Goal: Transaction & Acquisition: Purchase product/service

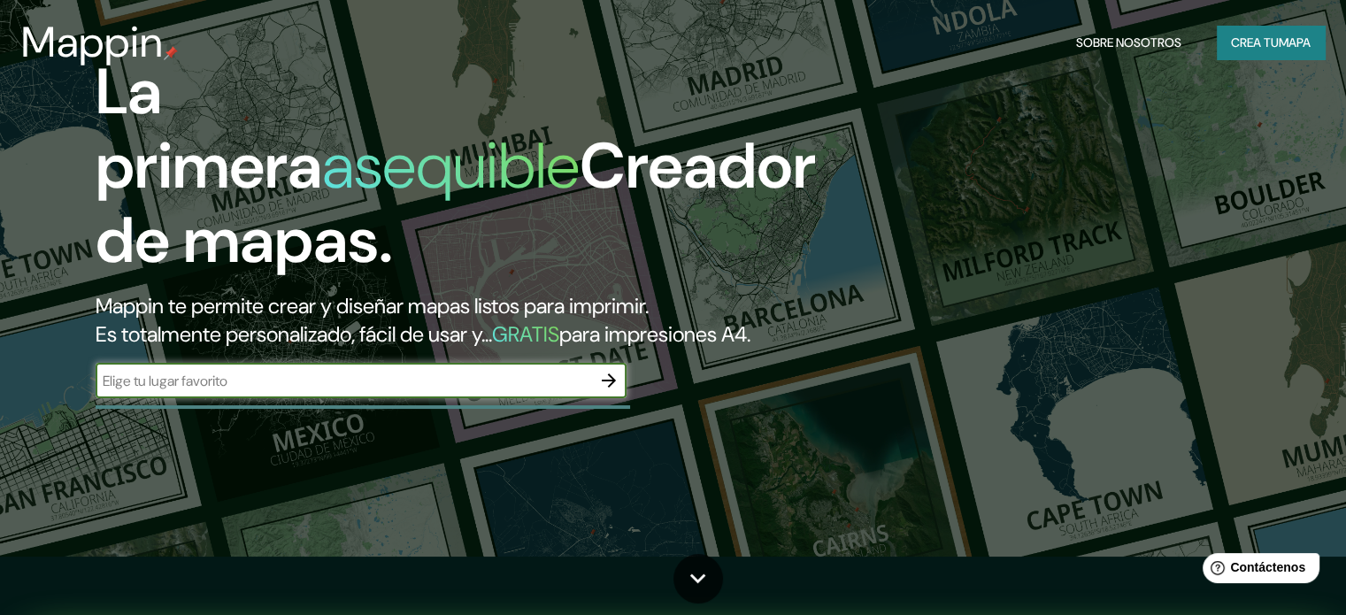
scroll to position [88, 0]
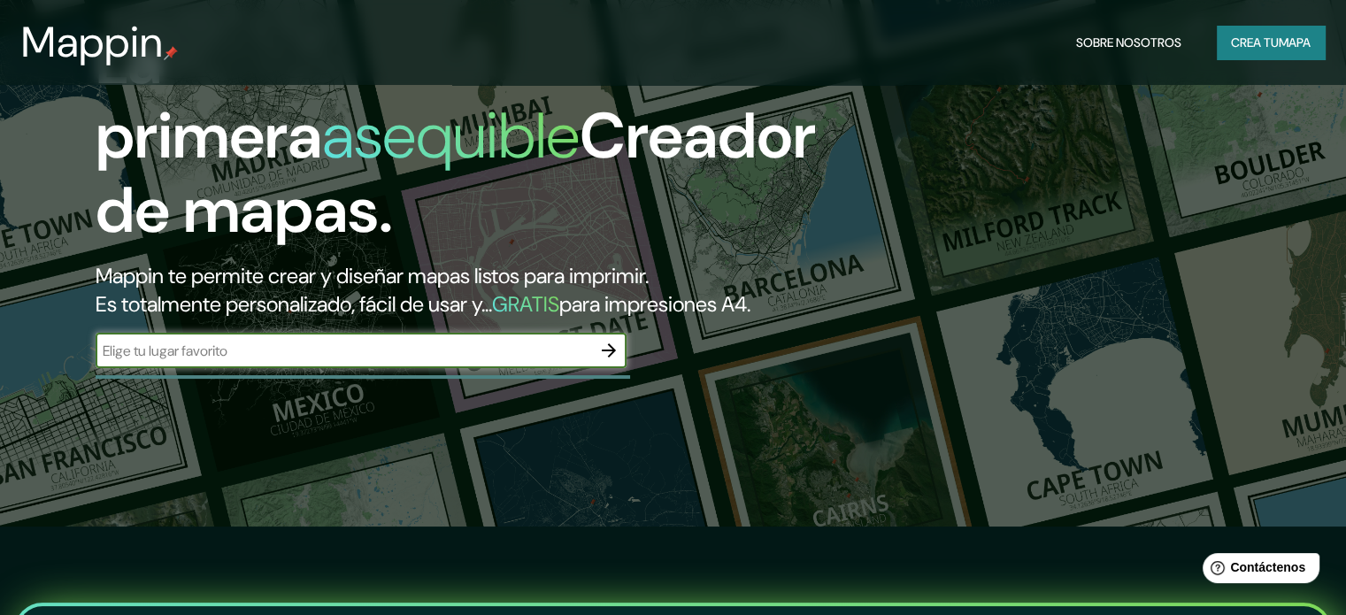
click at [314, 361] on input "text" at bounding box center [344, 351] width 496 height 20
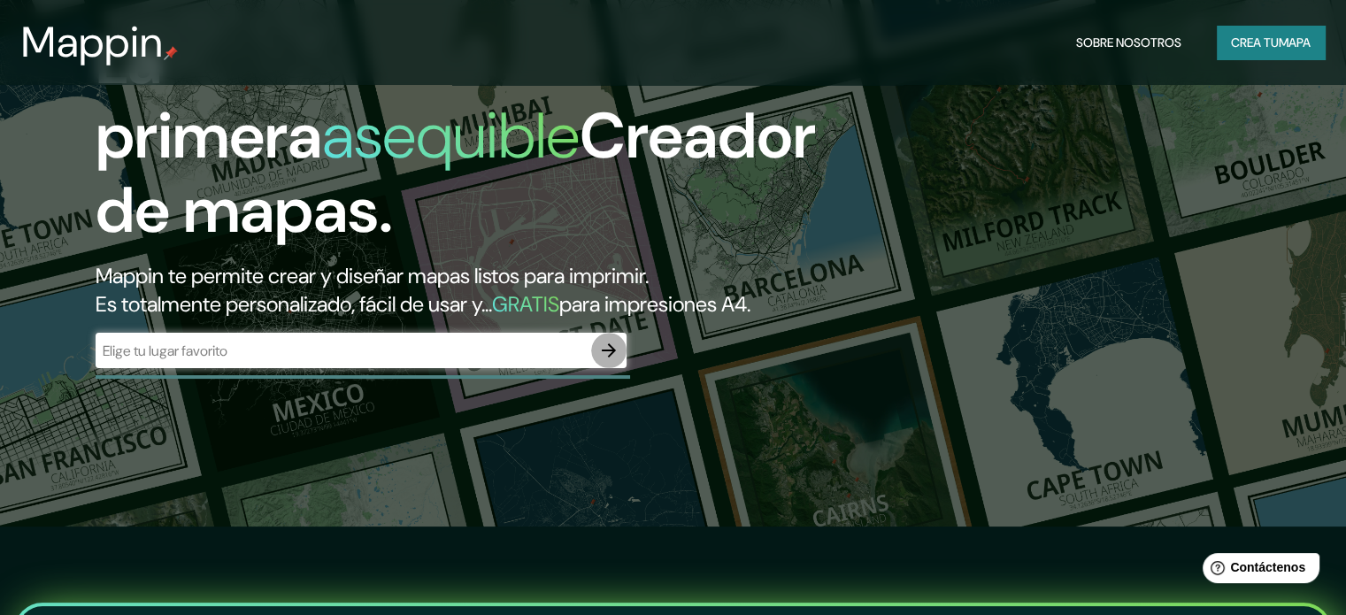
click at [603, 361] on icon "button" at bounding box center [608, 350] width 21 height 21
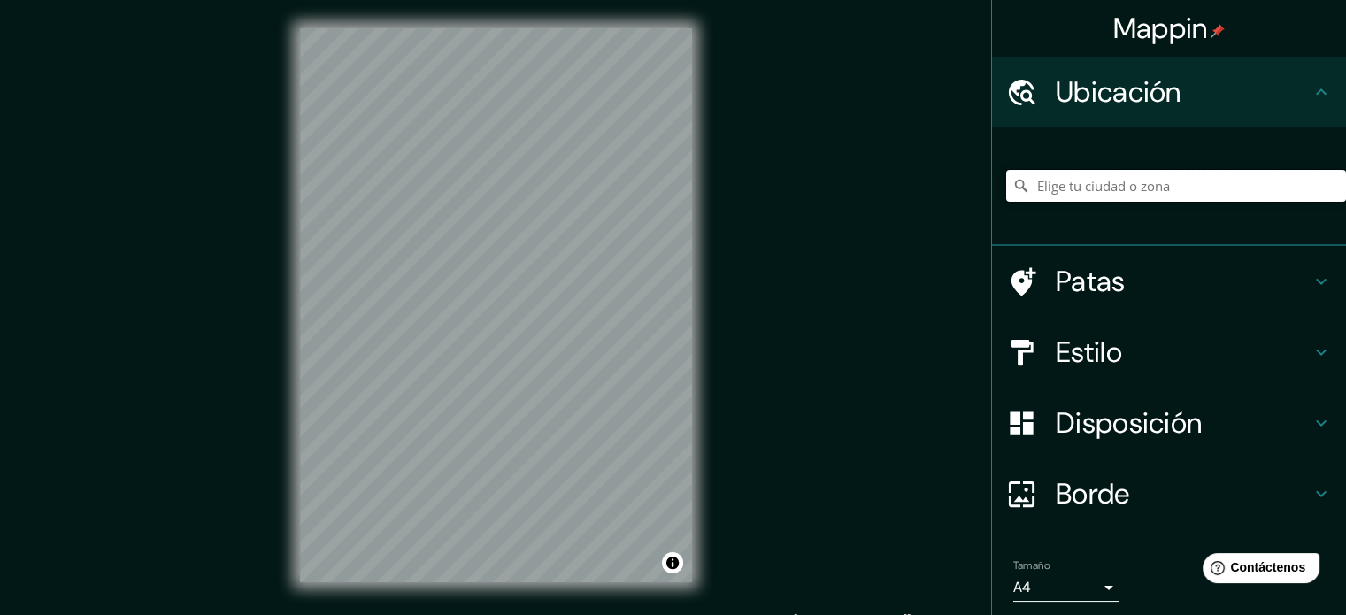
click at [1058, 183] on input "Elige tu ciudad o zona" at bounding box center [1176, 186] width 340 height 32
type input "[GEOGRAPHIC_DATA], [GEOGRAPHIC_DATA], [GEOGRAPHIC_DATA]"
click at [1296, 356] on h4 "Estilo" at bounding box center [1183, 352] width 255 height 35
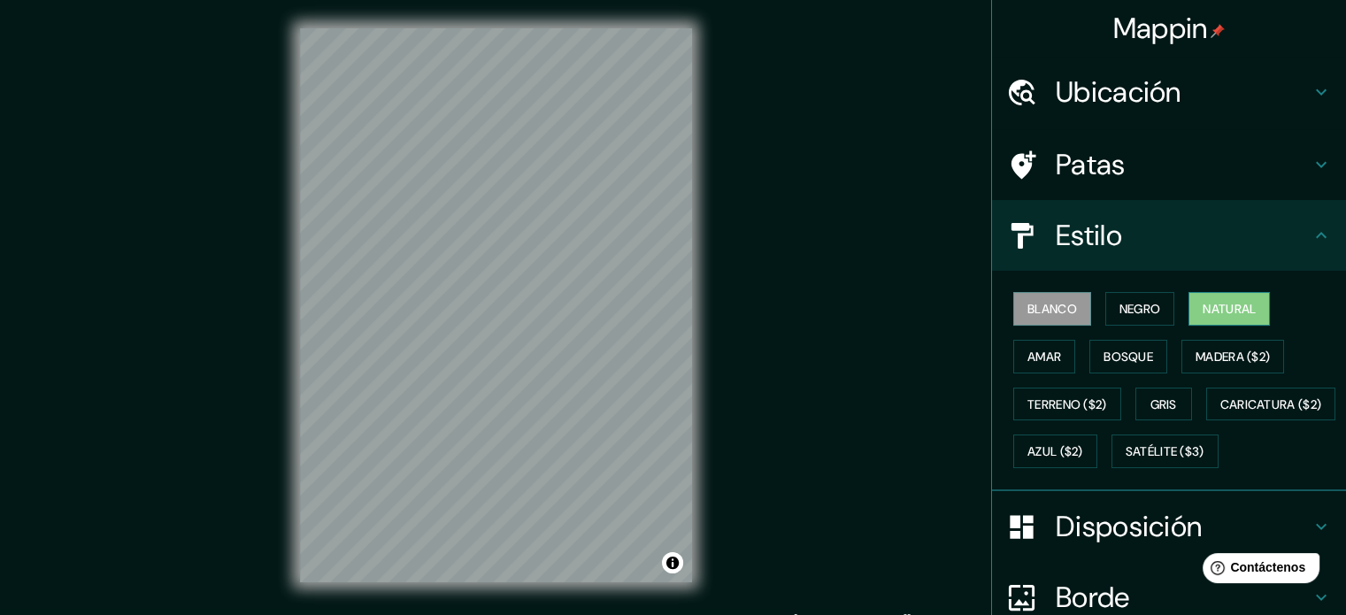
click at [1218, 307] on font "Natural" at bounding box center [1229, 309] width 53 height 16
click at [1126, 460] on font "Satélite ($3)" at bounding box center [1165, 452] width 79 height 16
click at [1213, 311] on font "Natural" at bounding box center [1229, 309] width 53 height 16
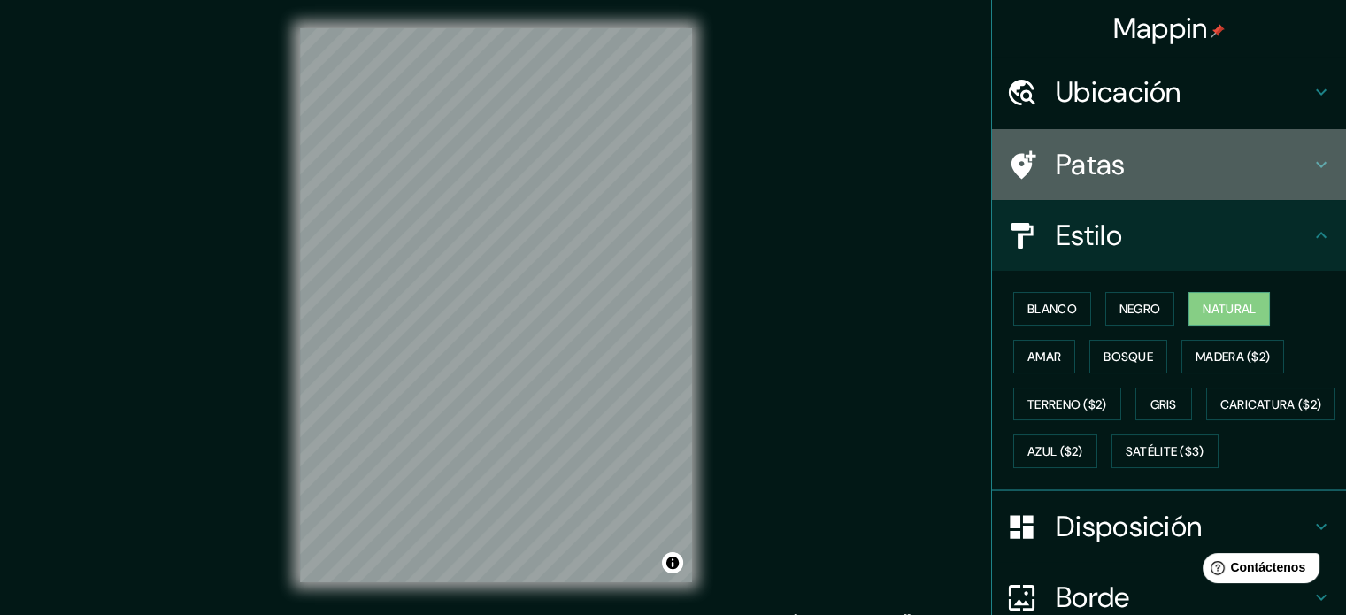
click at [1311, 158] on icon at bounding box center [1321, 164] width 21 height 21
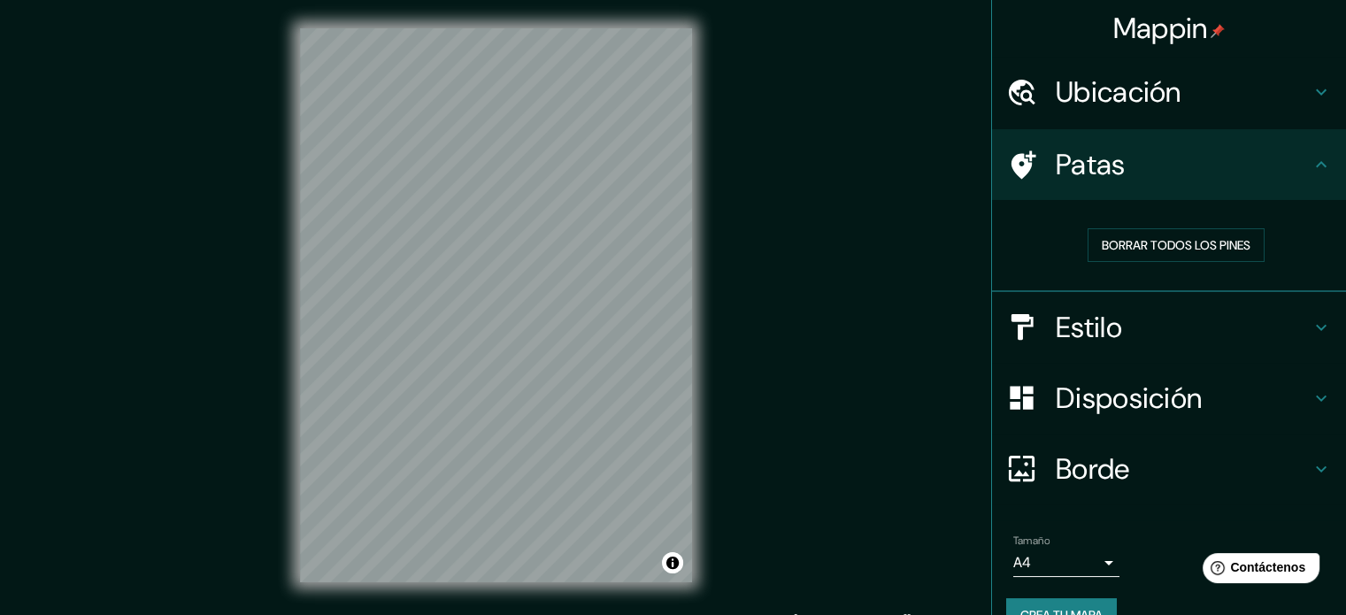
click at [1311, 158] on icon at bounding box center [1321, 164] width 21 height 21
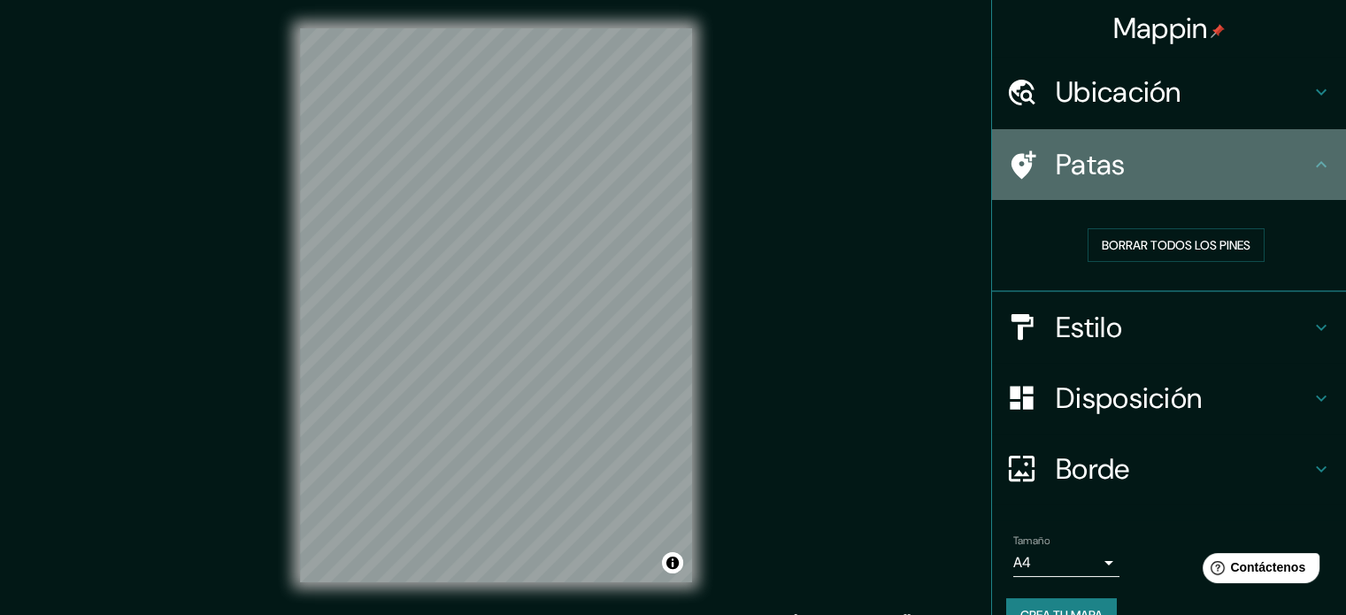
click at [1311, 160] on icon at bounding box center [1321, 164] width 21 height 21
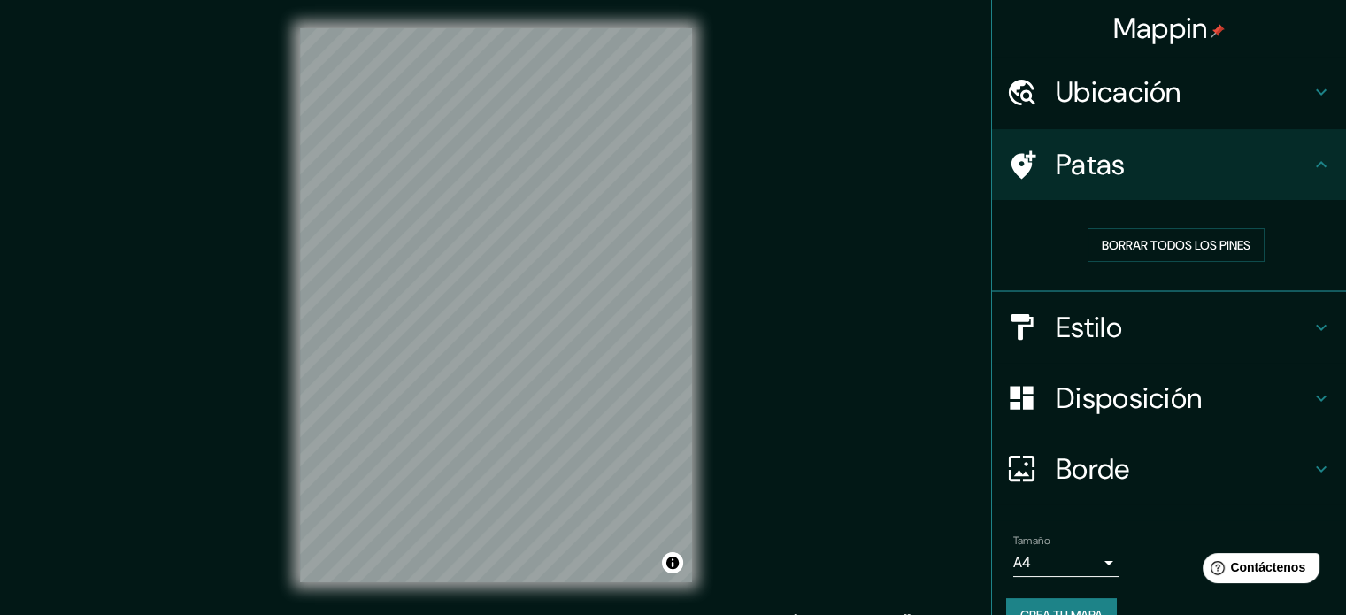
click at [1294, 326] on h4 "Estilo" at bounding box center [1183, 327] width 255 height 35
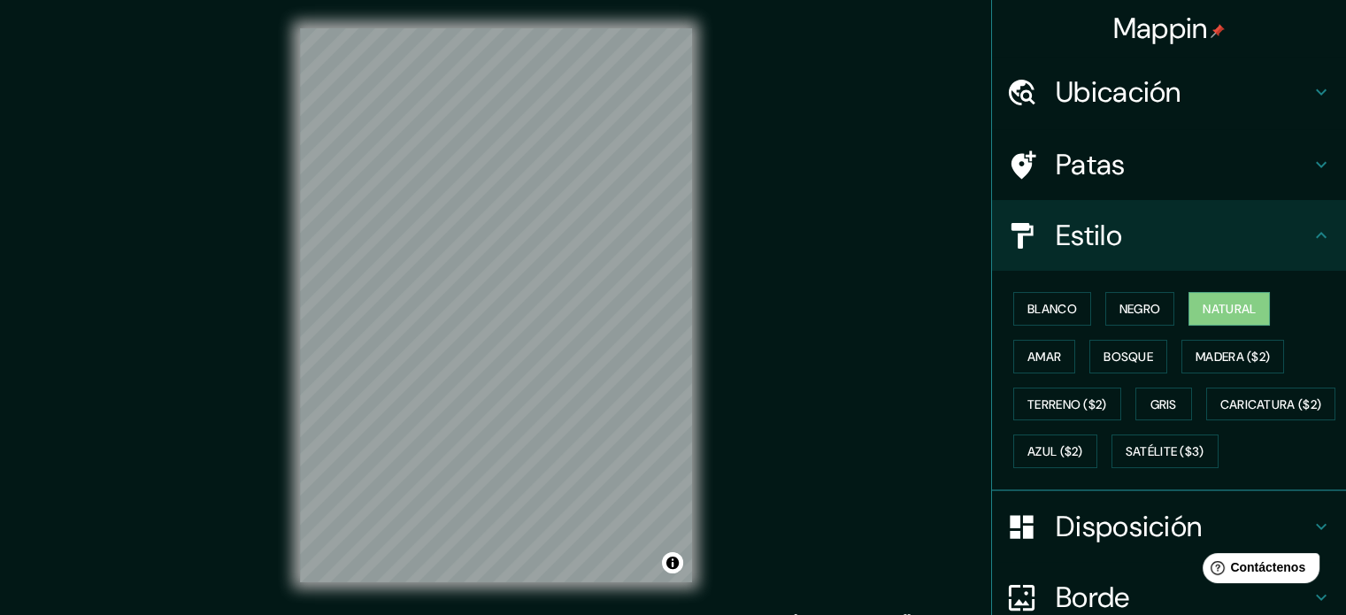
drag, startPoint x: 1050, startPoint y: 351, endPoint x: 1066, endPoint y: 350, distance: 16.0
click at [1050, 350] on button "Amar" at bounding box center [1044, 357] width 62 height 34
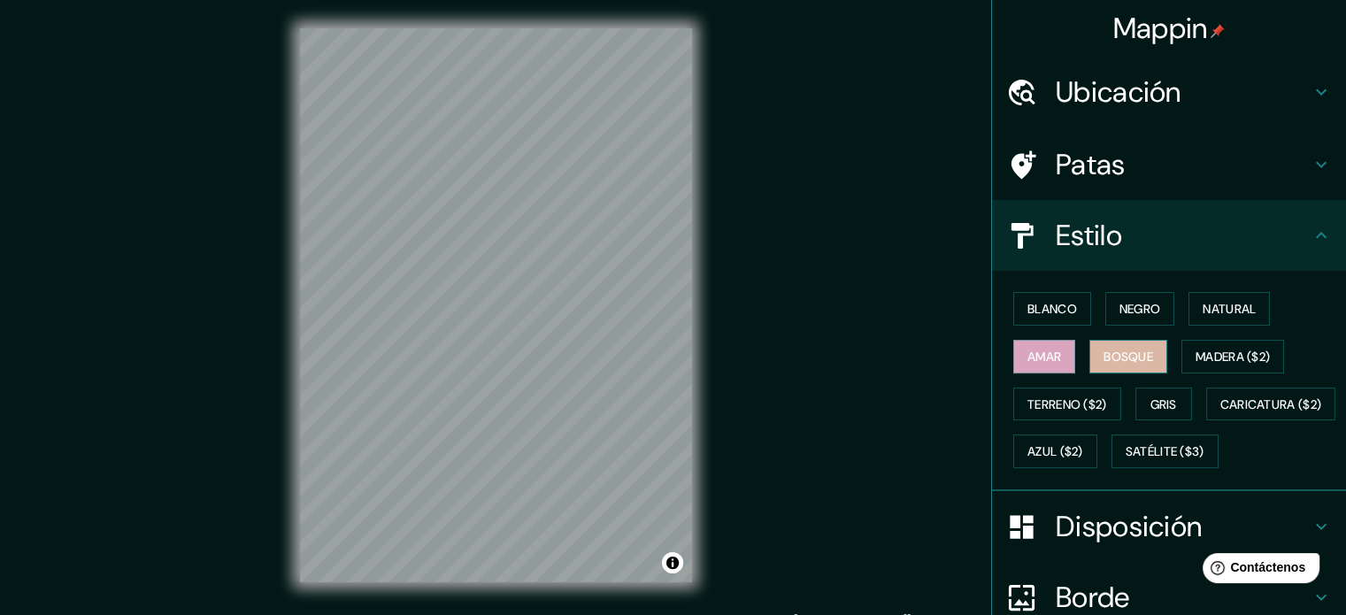
click at [1104, 351] on font "Bosque" at bounding box center [1129, 357] width 50 height 16
click at [1204, 303] on font "Natural" at bounding box center [1229, 309] width 53 height 16
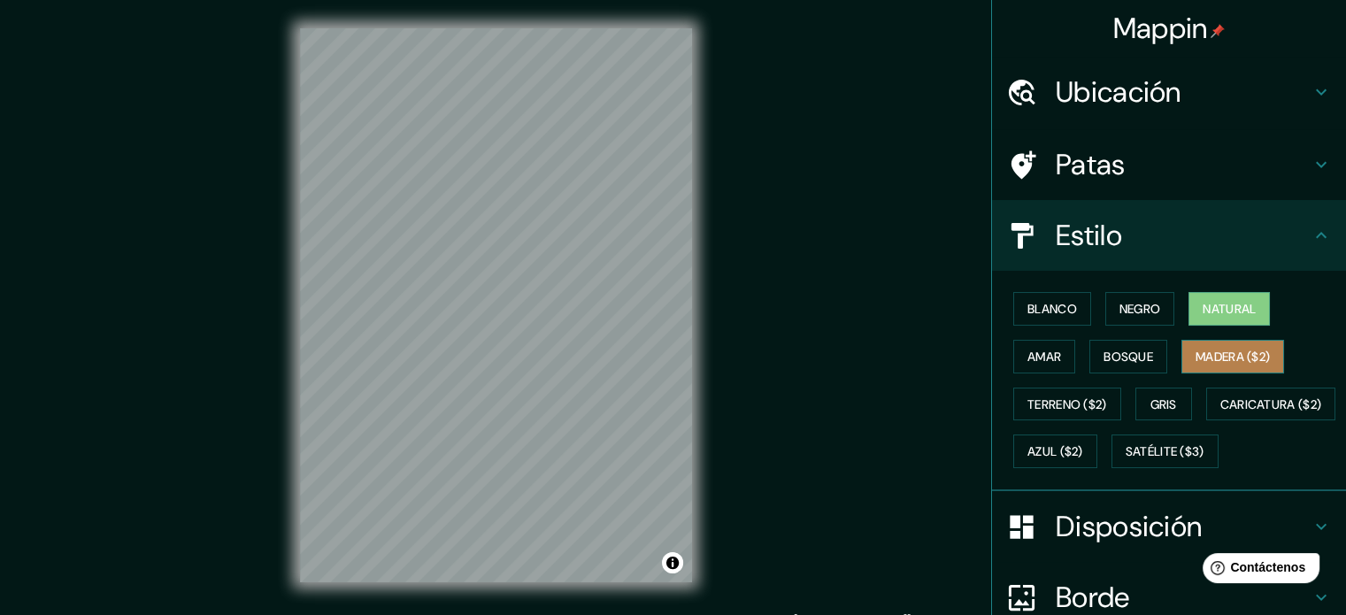
click at [1204, 342] on button "Madera ($2)" at bounding box center [1232, 357] width 103 height 34
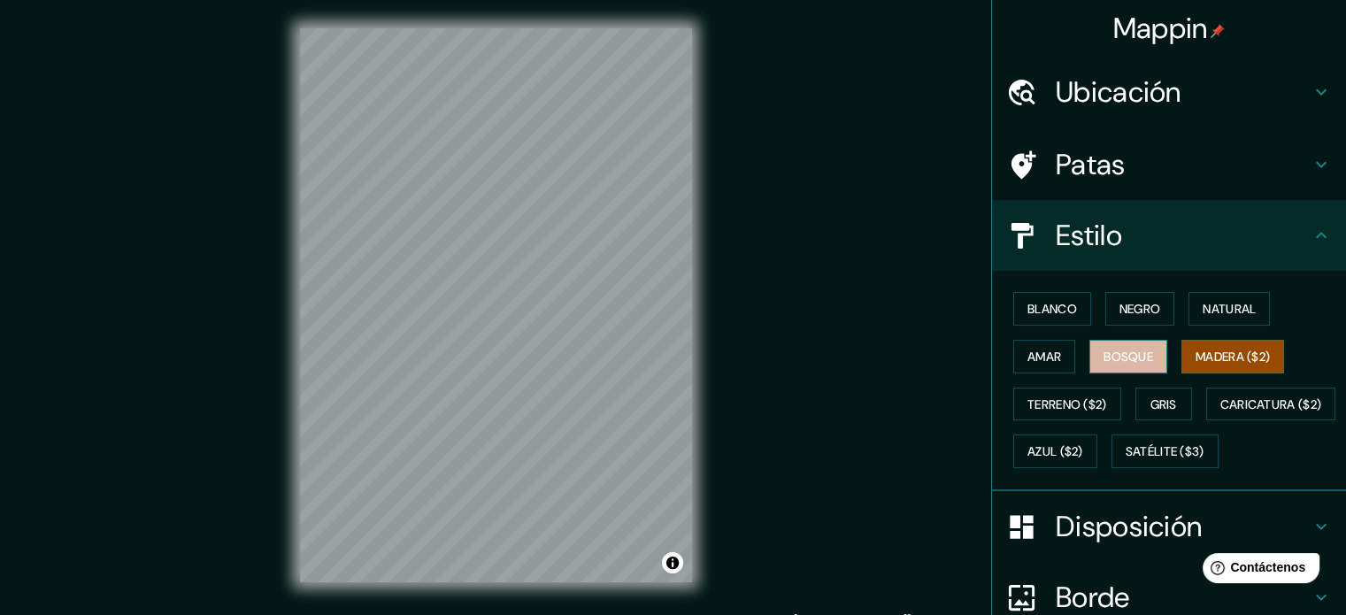
click at [1143, 348] on button "Bosque" at bounding box center [1128, 357] width 78 height 34
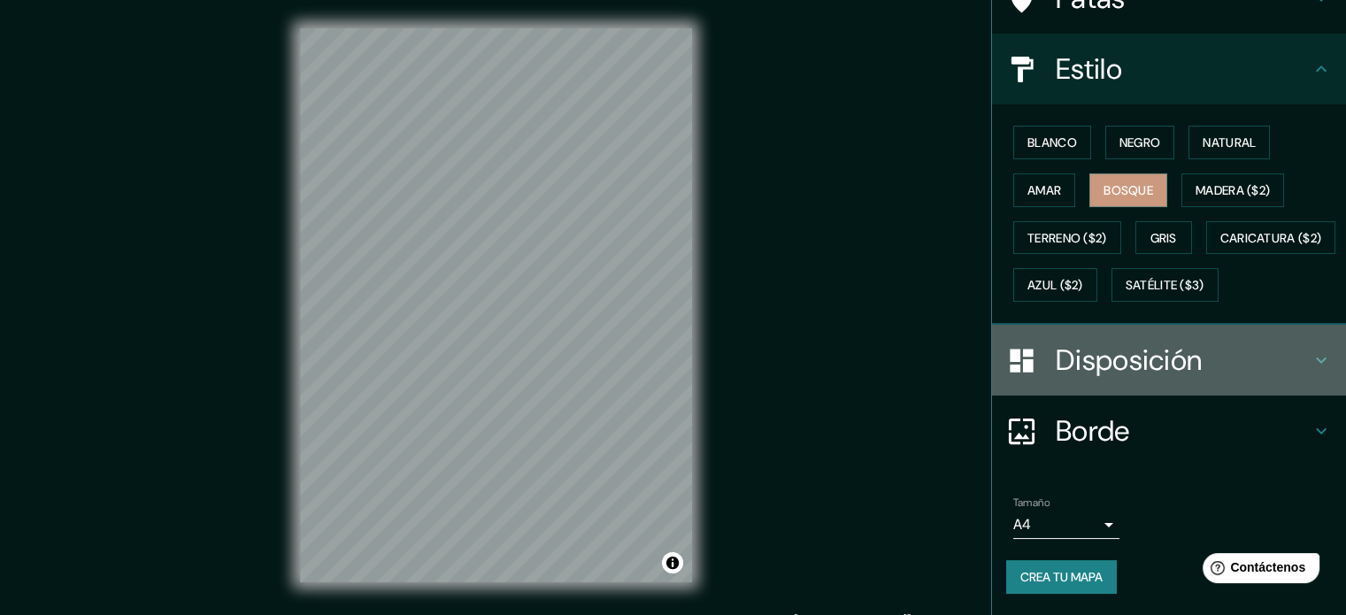
click at [1263, 357] on h4 "Disposición" at bounding box center [1183, 359] width 255 height 35
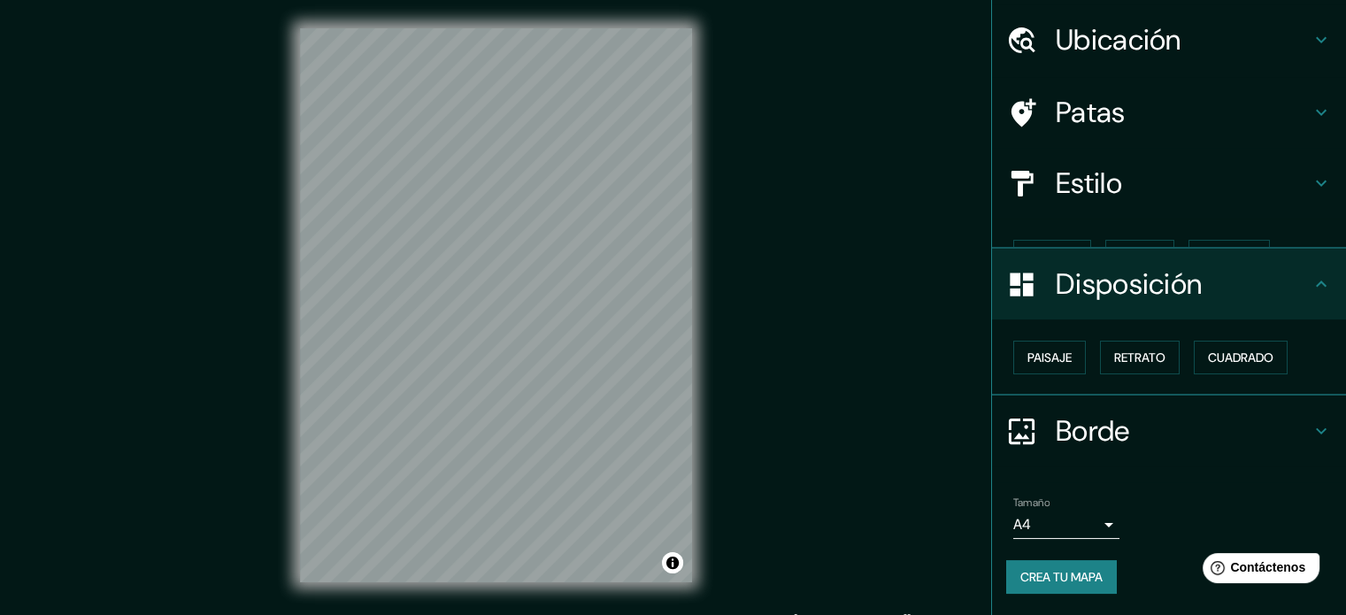
scroll to position [21, 0]
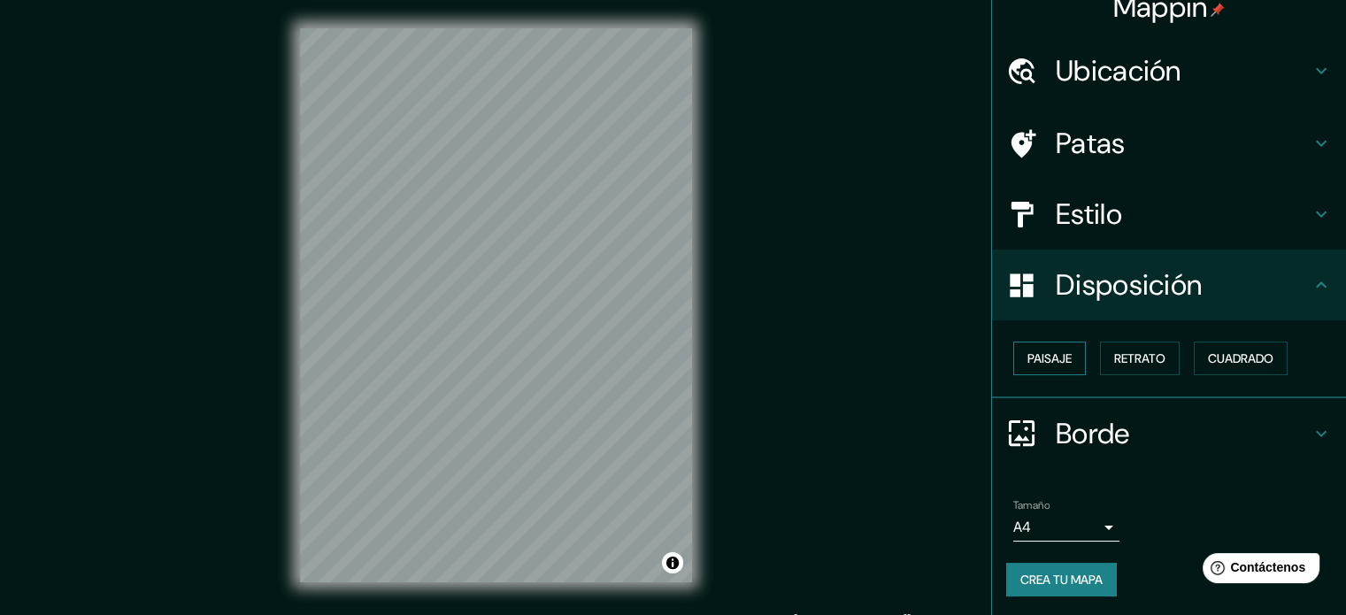
click at [1033, 360] on font "Paisaje" at bounding box center [1049, 358] width 44 height 16
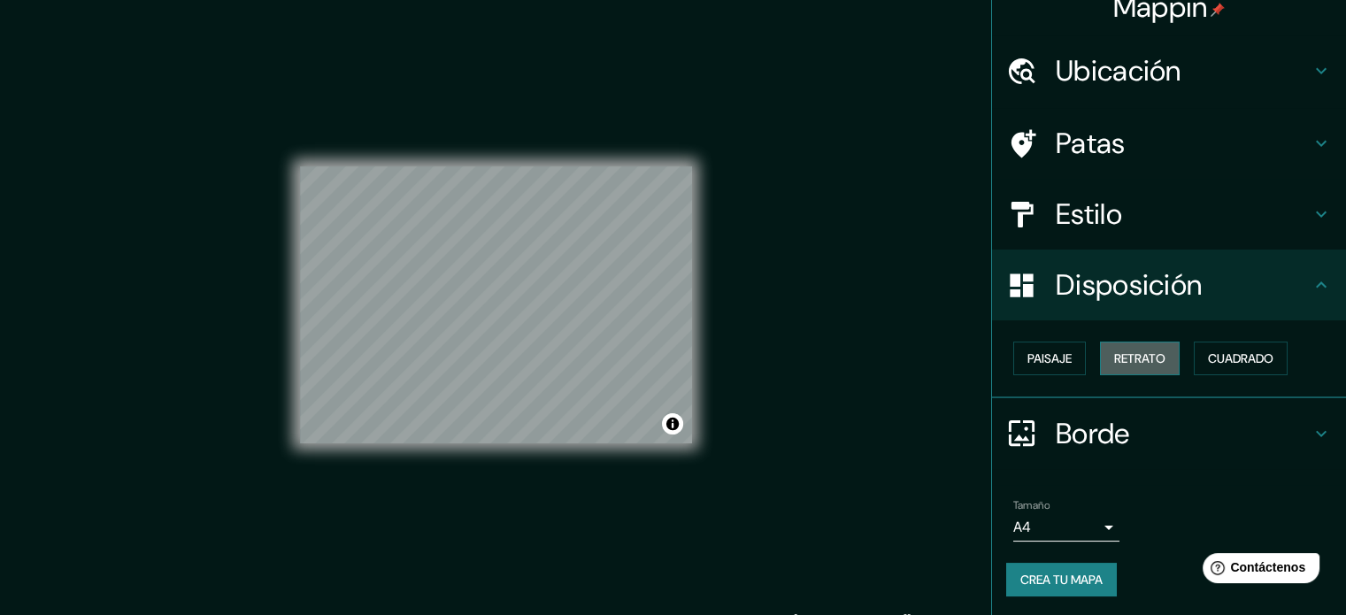
click at [1114, 359] on font "Retrato" at bounding box center [1139, 358] width 51 height 16
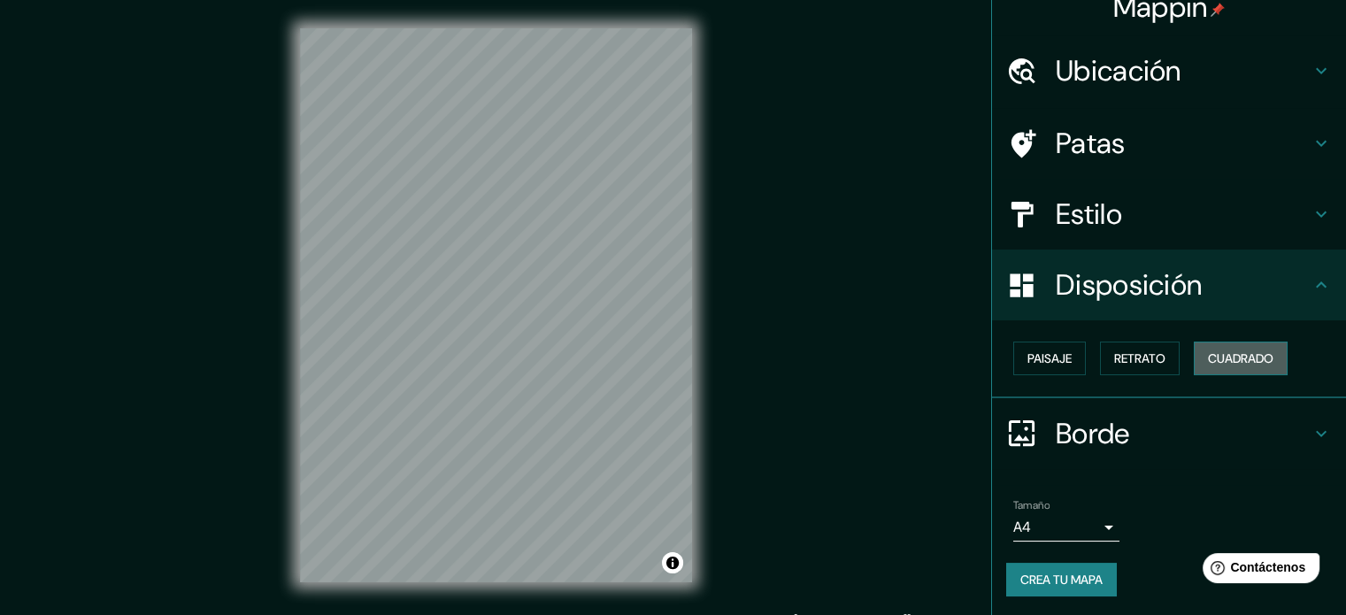
click at [1208, 367] on font "Cuadrado" at bounding box center [1240, 358] width 65 height 23
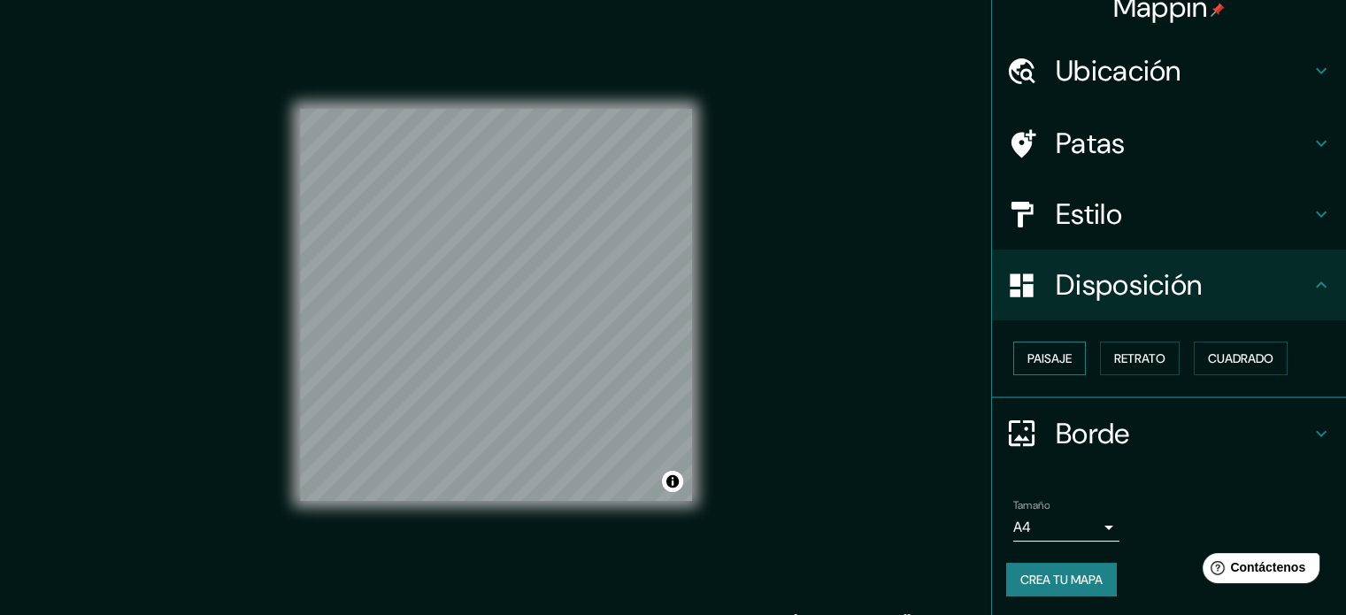
click at [1067, 364] on button "Paisaje" at bounding box center [1049, 359] width 73 height 34
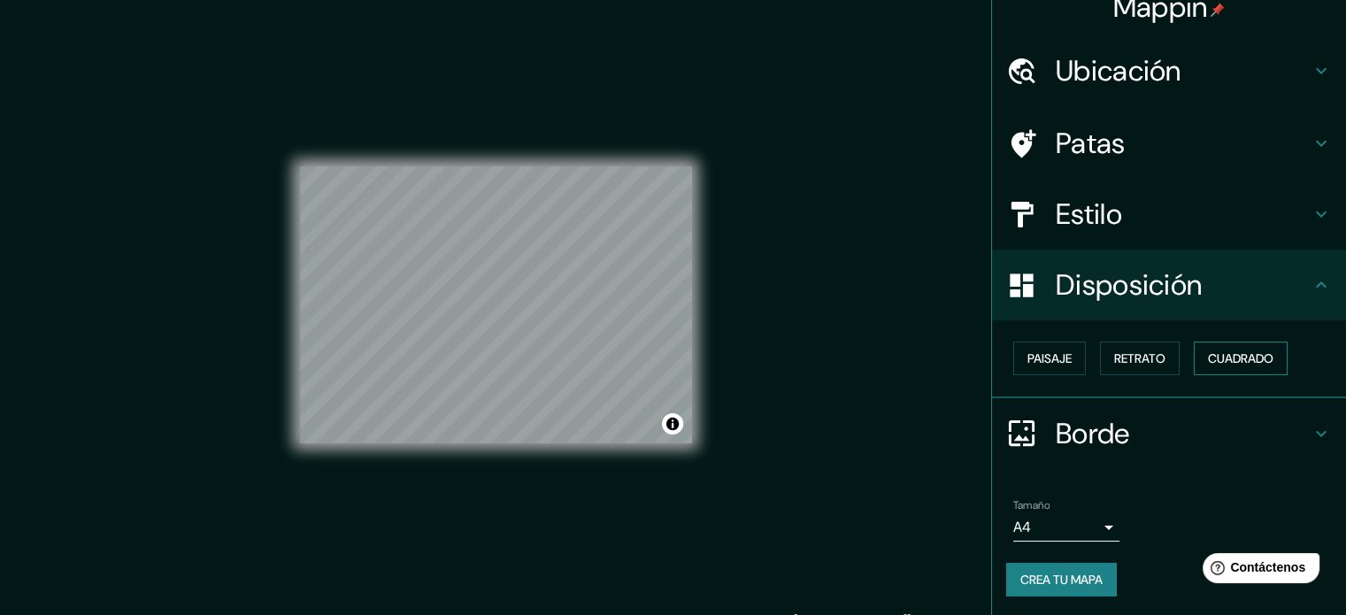
click at [1232, 359] on font "Cuadrado" at bounding box center [1240, 358] width 65 height 16
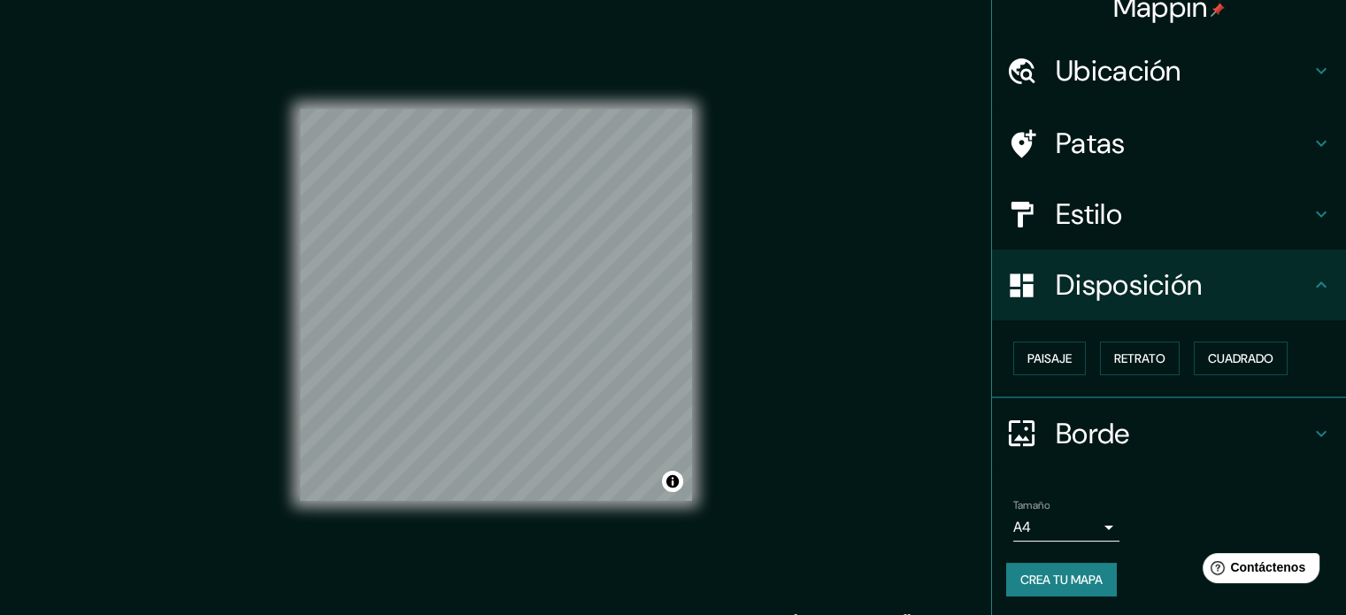
click at [1087, 522] on body "Mappin Ubicación [GEOGRAPHIC_DATA], [GEOGRAPHIC_DATA], [GEOGRAPHIC_DATA] [GEOGR…" at bounding box center [673, 307] width 1346 height 615
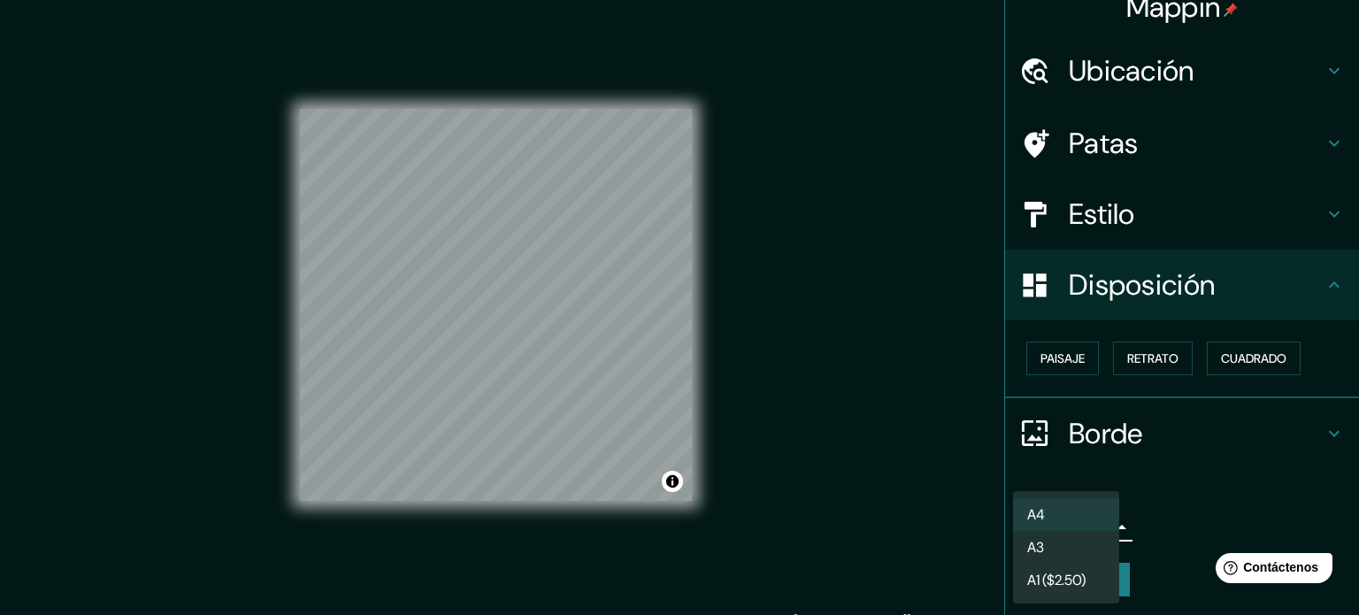
click at [1087, 535] on li "A3" at bounding box center [1066, 547] width 106 height 33
type input "a4"
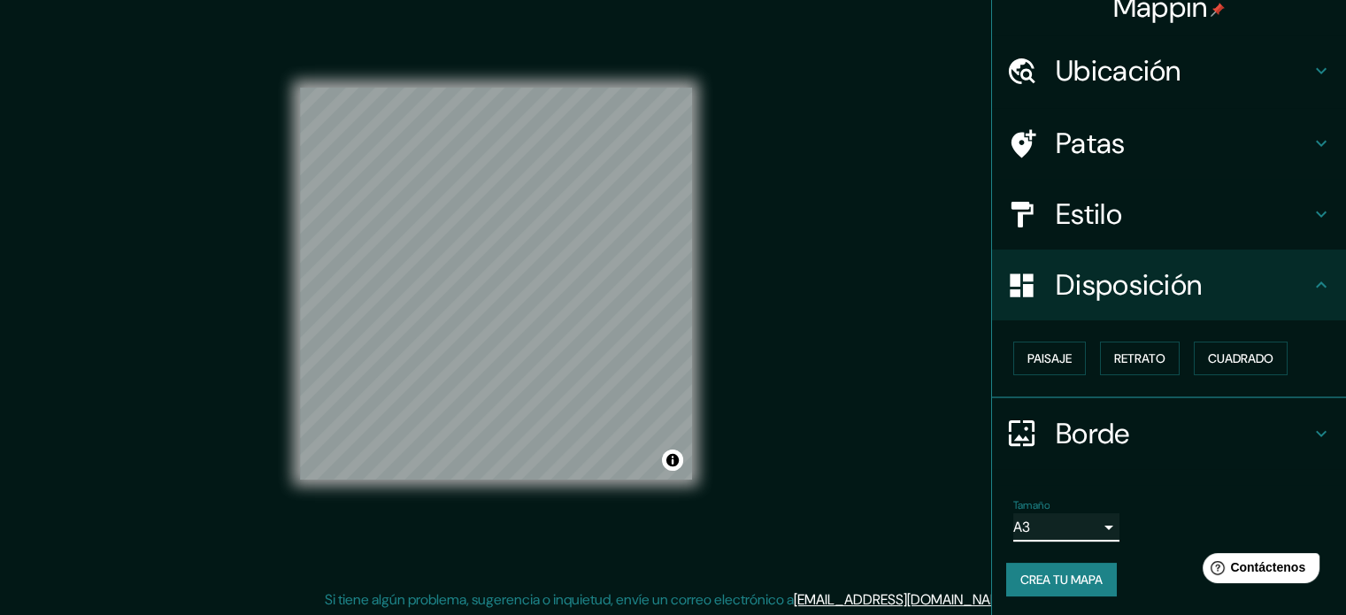
scroll to position [23, 0]
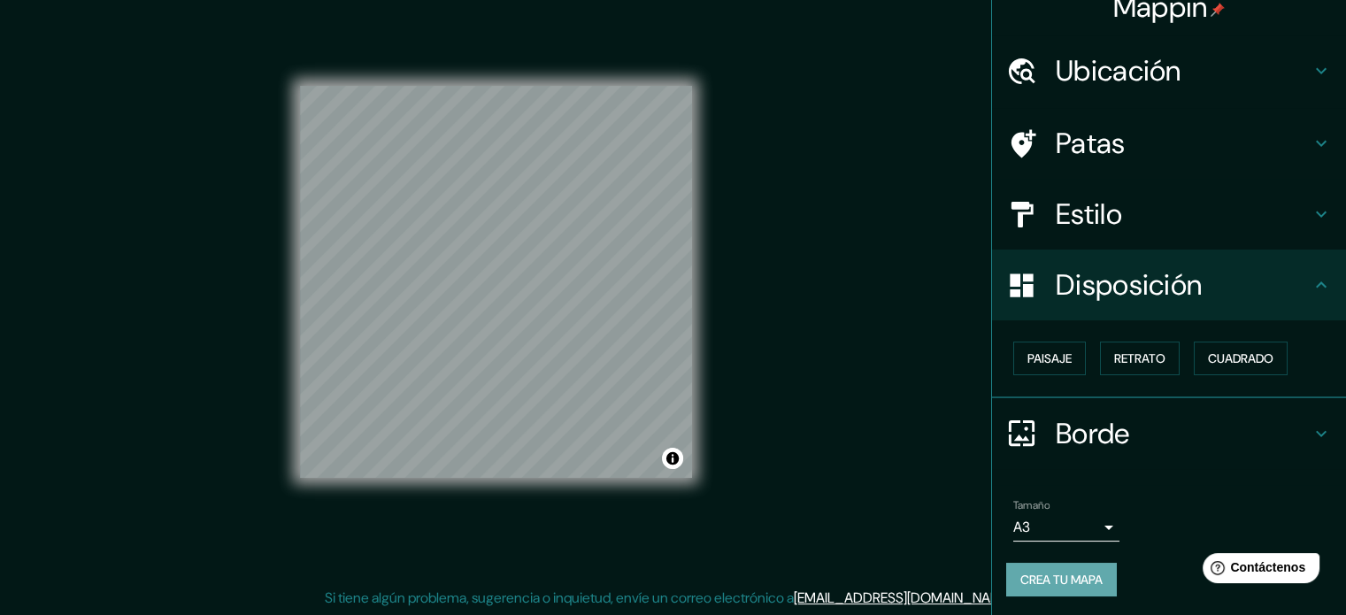
click at [1038, 580] on font "Crea tu mapa" at bounding box center [1061, 580] width 82 height 16
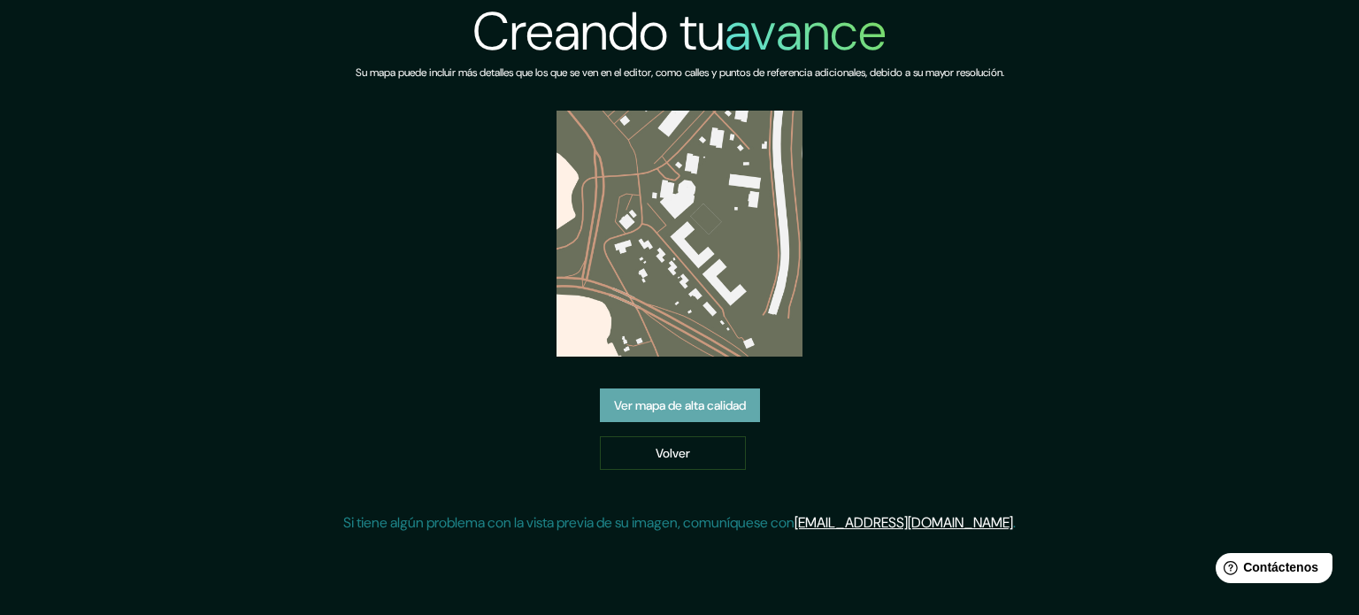
click at [722, 402] on font "Ver mapa de alta calidad" at bounding box center [680, 405] width 132 height 16
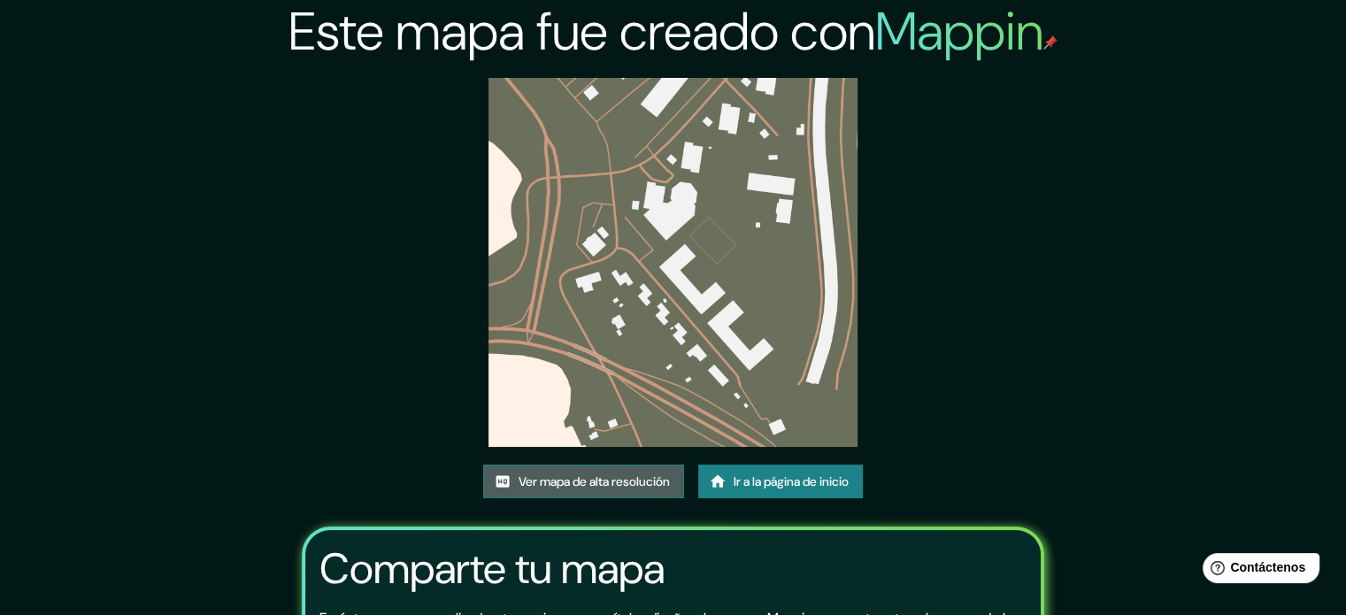
click at [603, 484] on font "Ver mapa de alta resolución" at bounding box center [594, 481] width 151 height 16
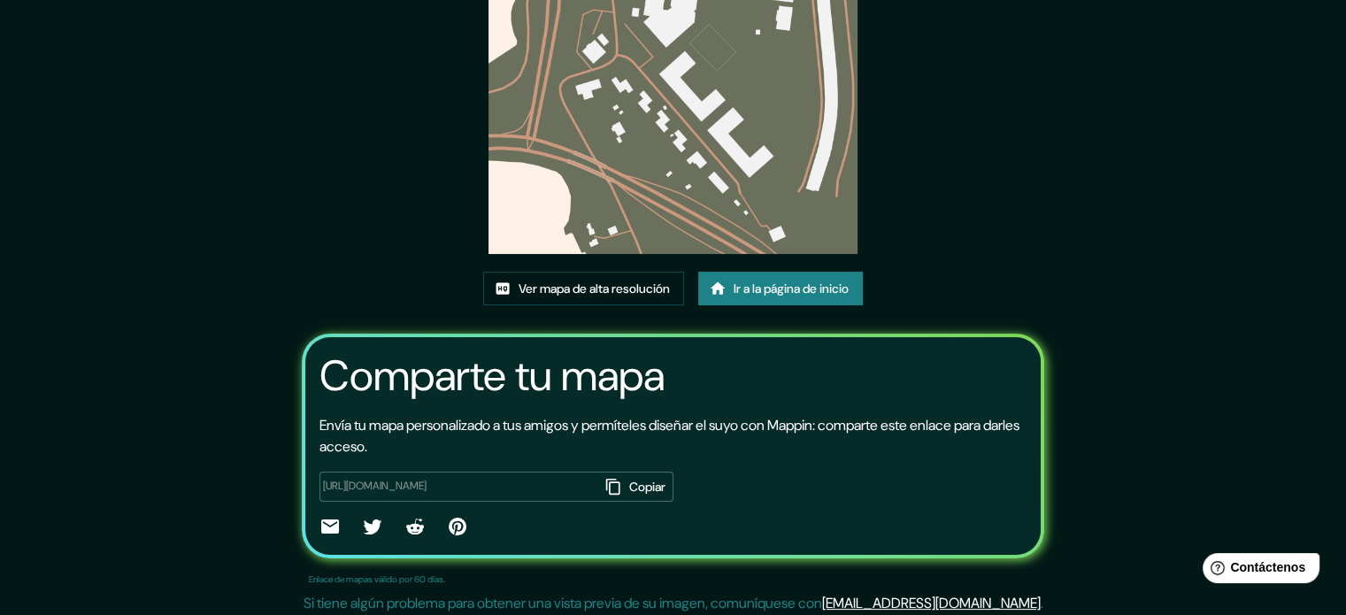
scroll to position [198, 0]
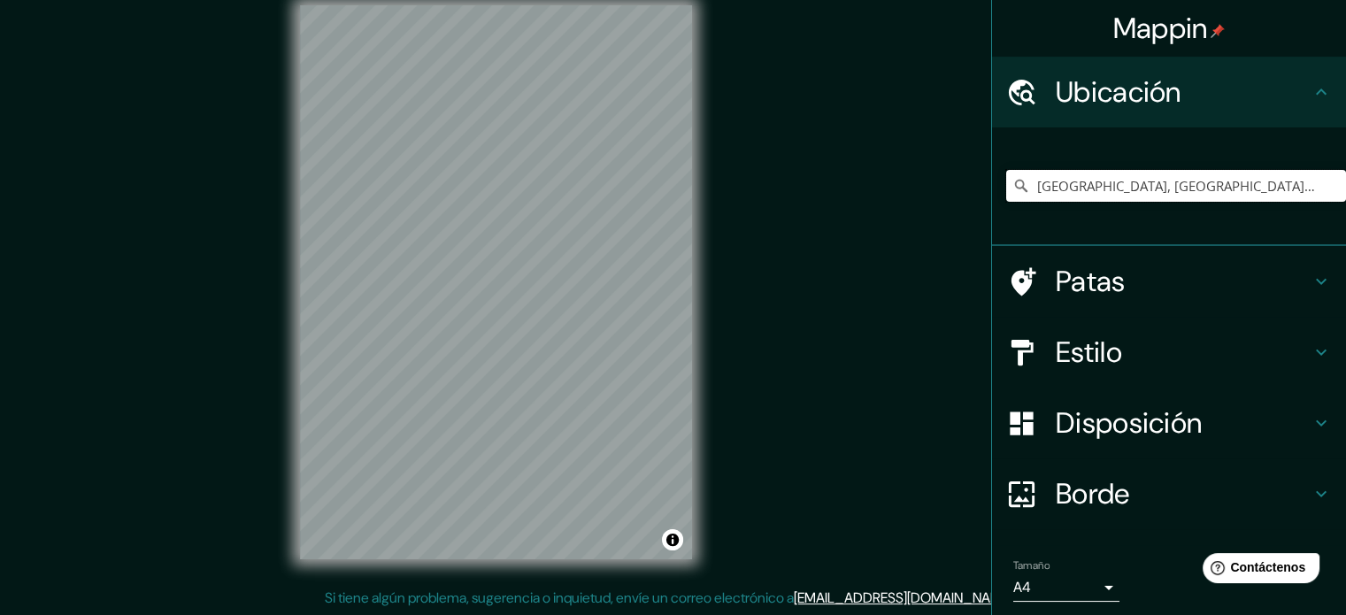
click at [1119, 181] on input "Estocolmo, condado de Estocolmo, Suecia" at bounding box center [1176, 186] width 340 height 32
click at [1300, 182] on input "Estocolmo, condado de Estocolmo, Suecia" at bounding box center [1176, 186] width 340 height 32
click at [687, 188] on div "Mappin Ubicación Estocolmo, condado de Estocolmo, Suecia Patas Estilo Disposici…" at bounding box center [673, 296] width 1346 height 639
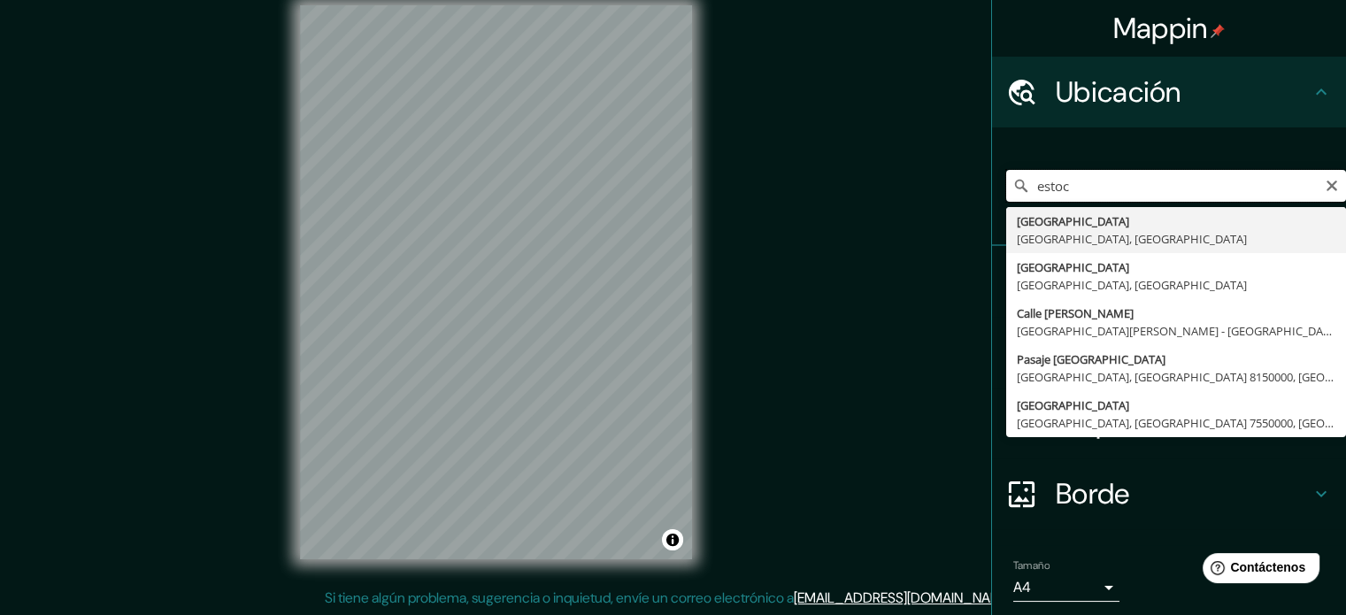
type input "Estocolmo, condado de Estocolmo, Suecia"
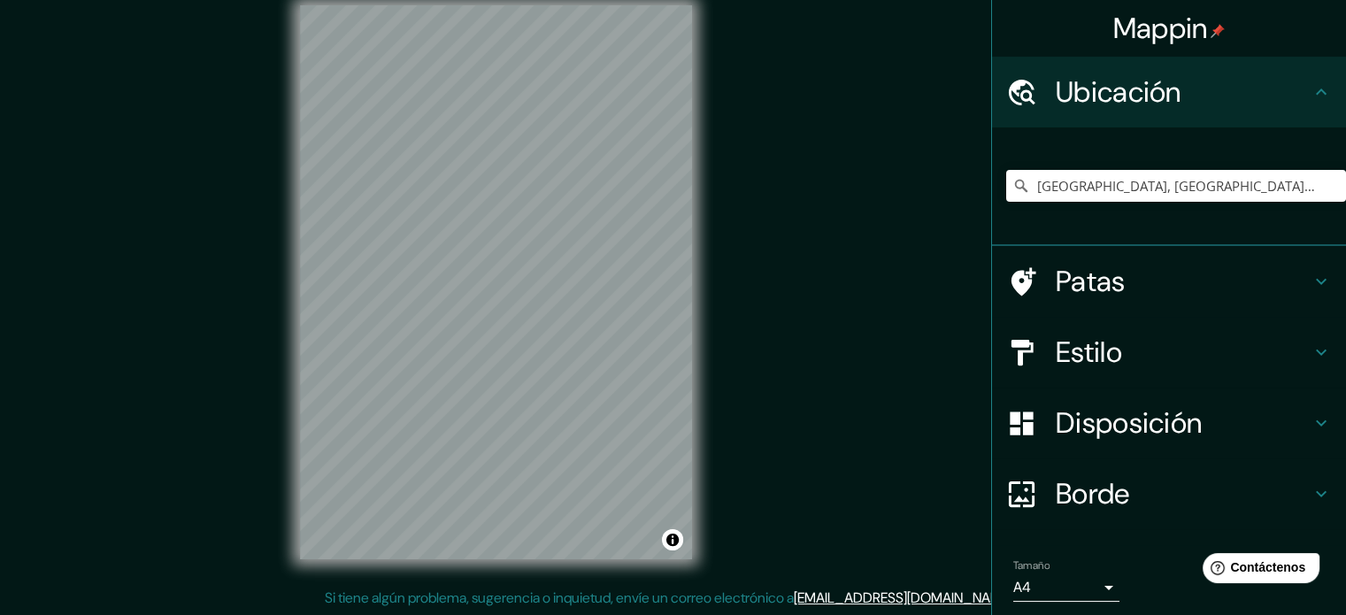
click at [1327, 279] on div "Patas" at bounding box center [1169, 281] width 354 height 71
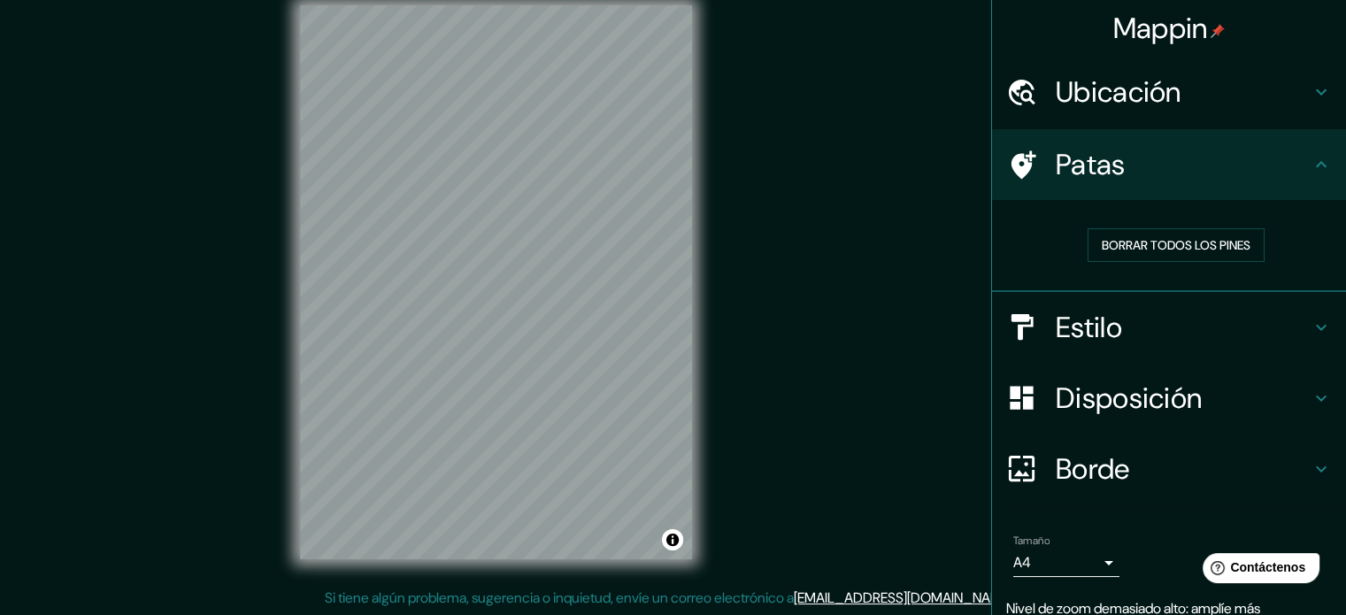
click at [1289, 335] on h4 "Estilo" at bounding box center [1183, 327] width 255 height 35
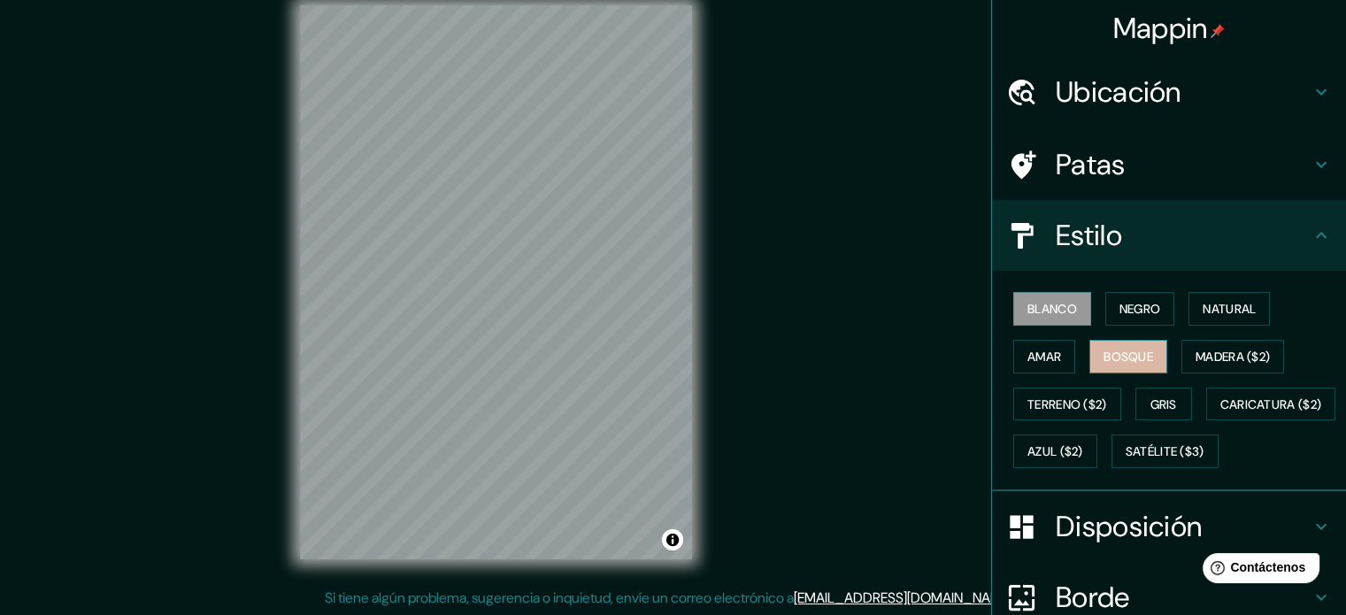
click at [1111, 349] on font "Bosque" at bounding box center [1129, 357] width 50 height 16
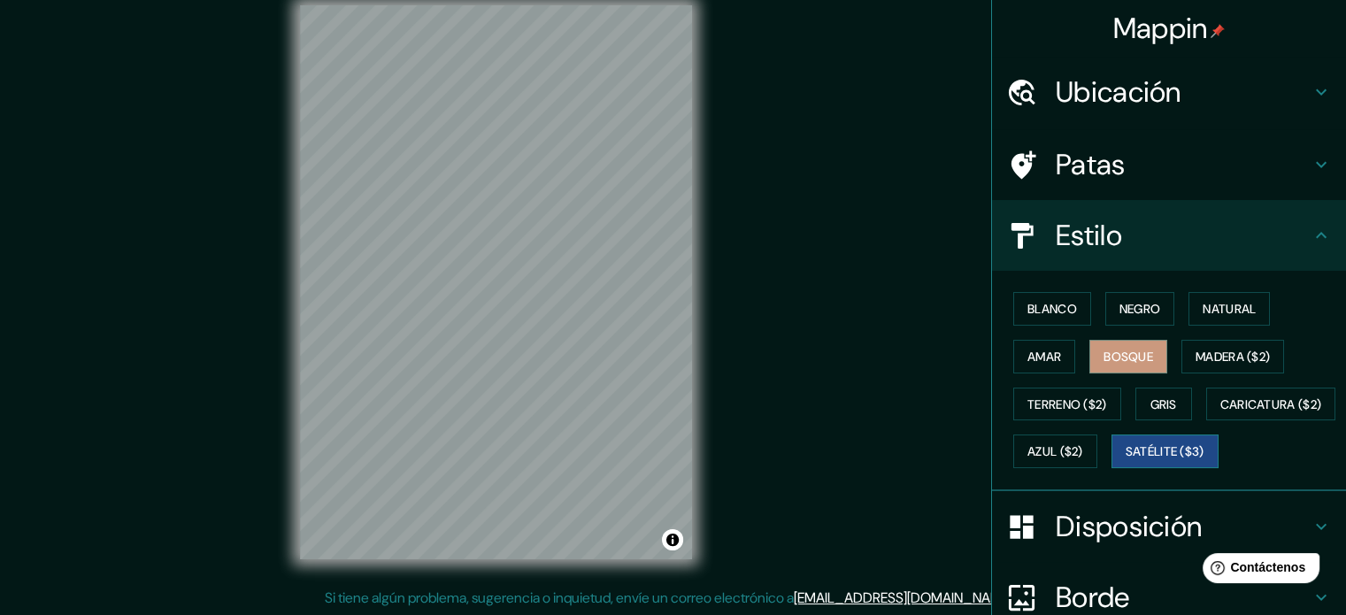
click at [1126, 460] on font "Satélite ($3)" at bounding box center [1165, 452] width 79 height 16
click at [1220, 412] on font "Caricatura ($2)" at bounding box center [1271, 404] width 102 height 16
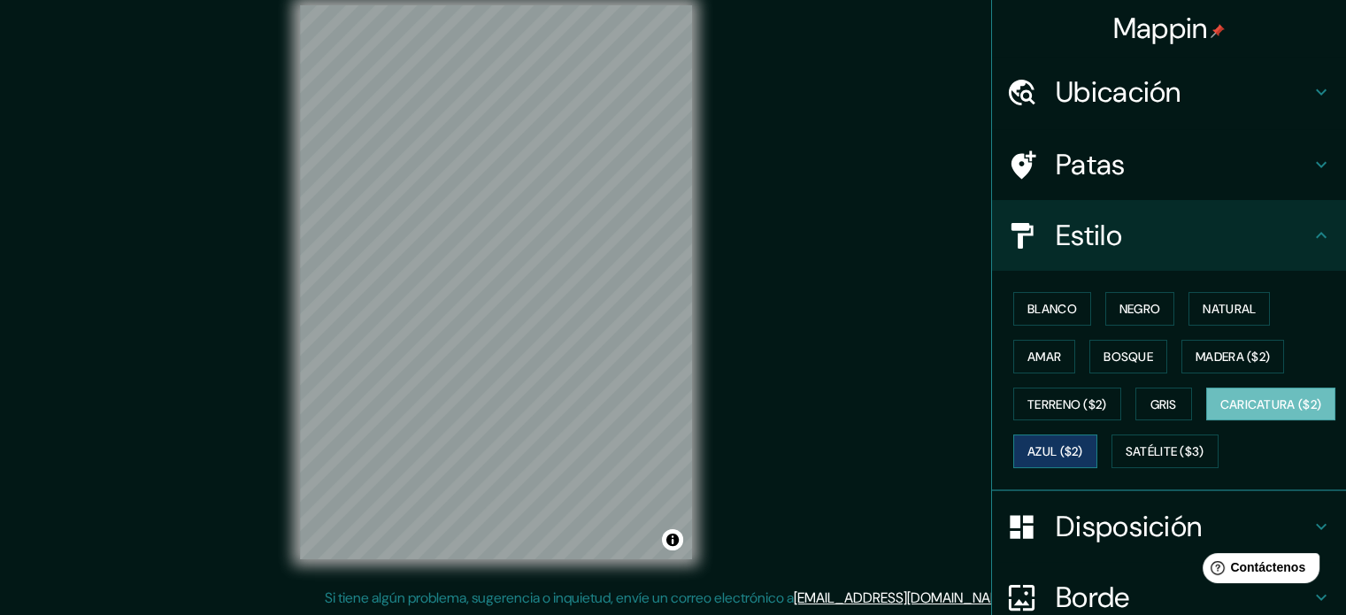
click at [1083, 451] on font "Azul ($2)" at bounding box center [1055, 452] width 56 height 16
click at [1140, 400] on button "Gris" at bounding box center [1163, 405] width 57 height 34
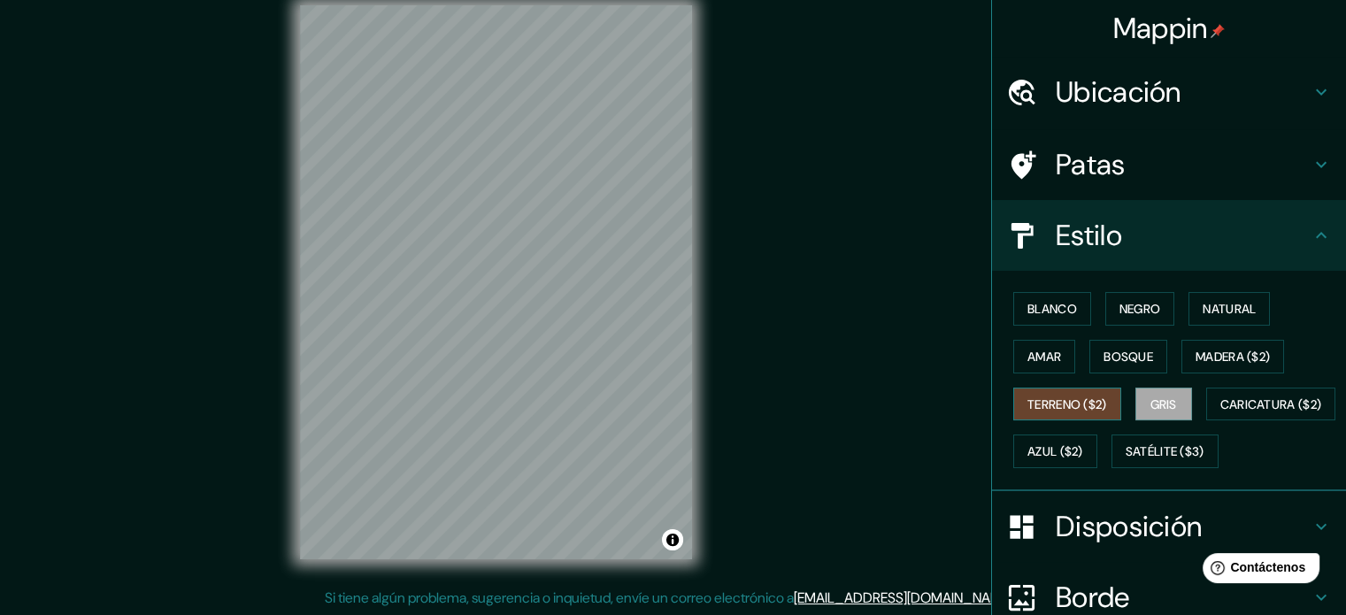
click at [1066, 403] on font "Terreno ($2)" at bounding box center [1067, 404] width 80 height 16
click at [1232, 353] on font "Madera ($2)" at bounding box center [1233, 357] width 74 height 16
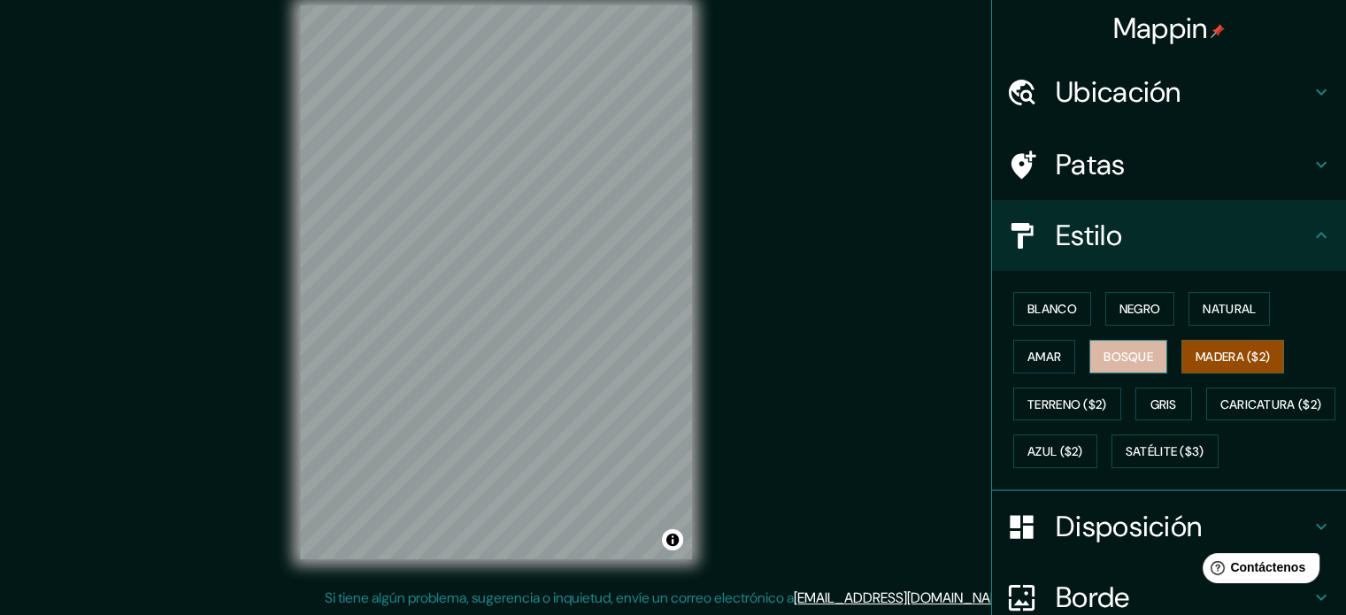
click at [1105, 349] on font "Bosque" at bounding box center [1129, 357] width 50 height 16
click at [1037, 350] on font "Amar" at bounding box center [1044, 357] width 34 height 16
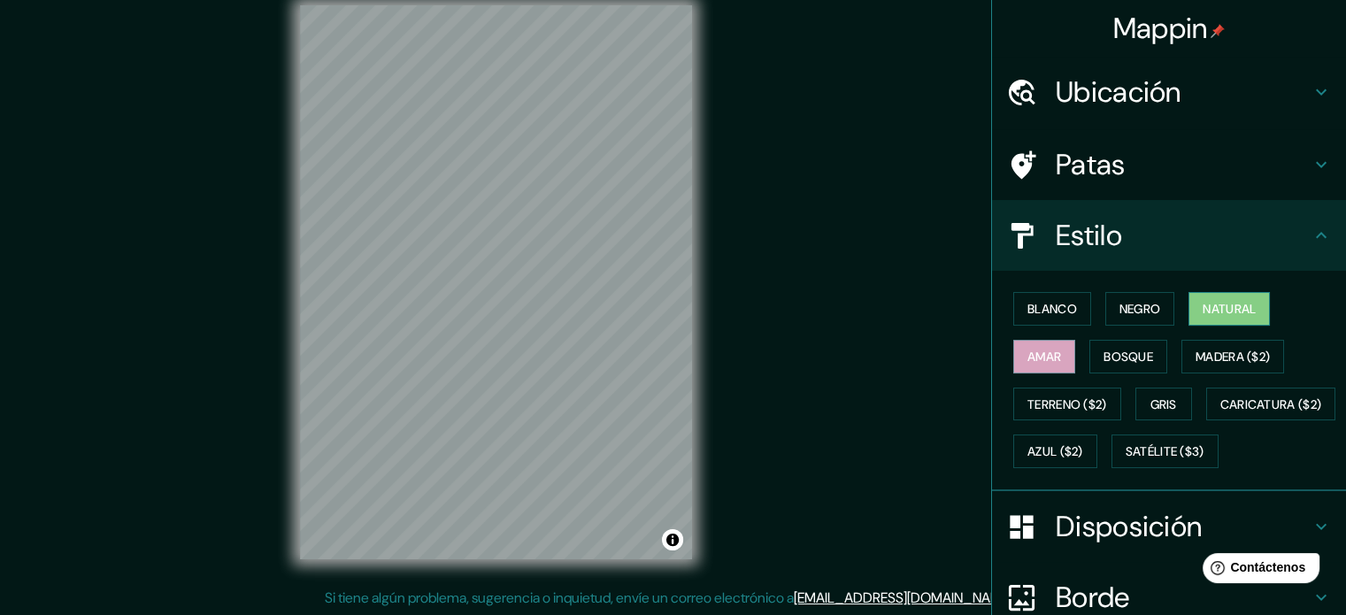
click at [1229, 318] on font "Natural" at bounding box center [1229, 308] width 53 height 23
click at [1126, 350] on font "Bosque" at bounding box center [1129, 357] width 50 height 16
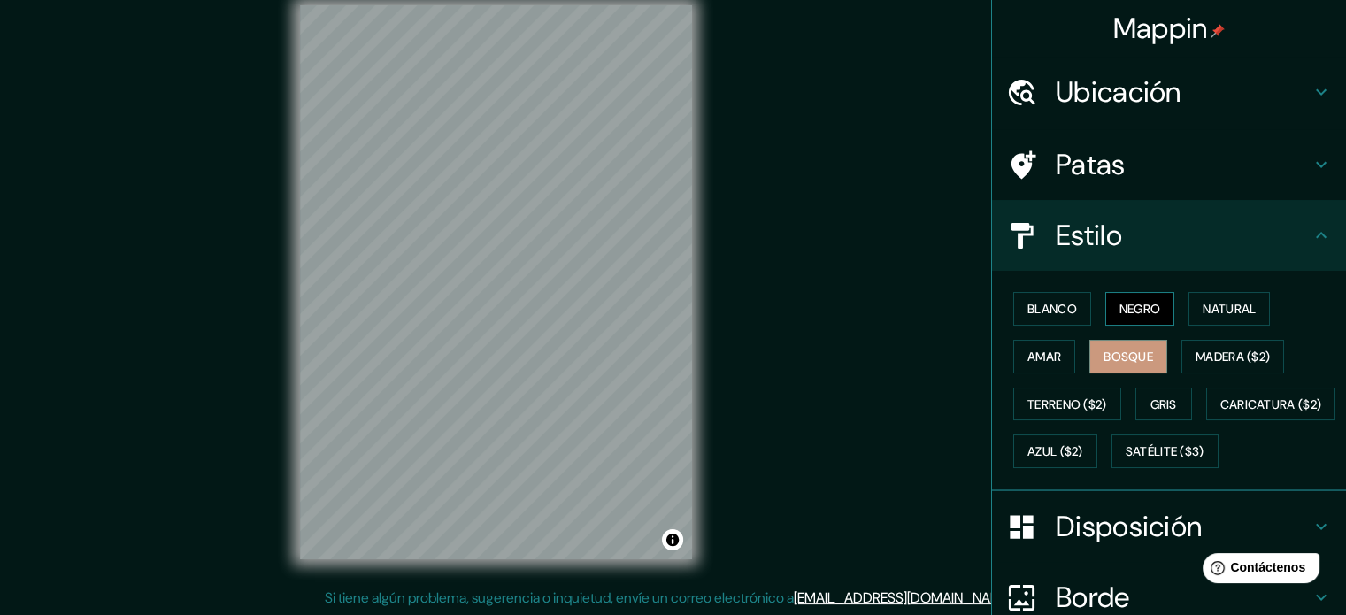
click at [1119, 301] on font "Negro" at bounding box center [1140, 309] width 42 height 16
click at [1227, 308] on font "Natural" at bounding box center [1229, 309] width 53 height 16
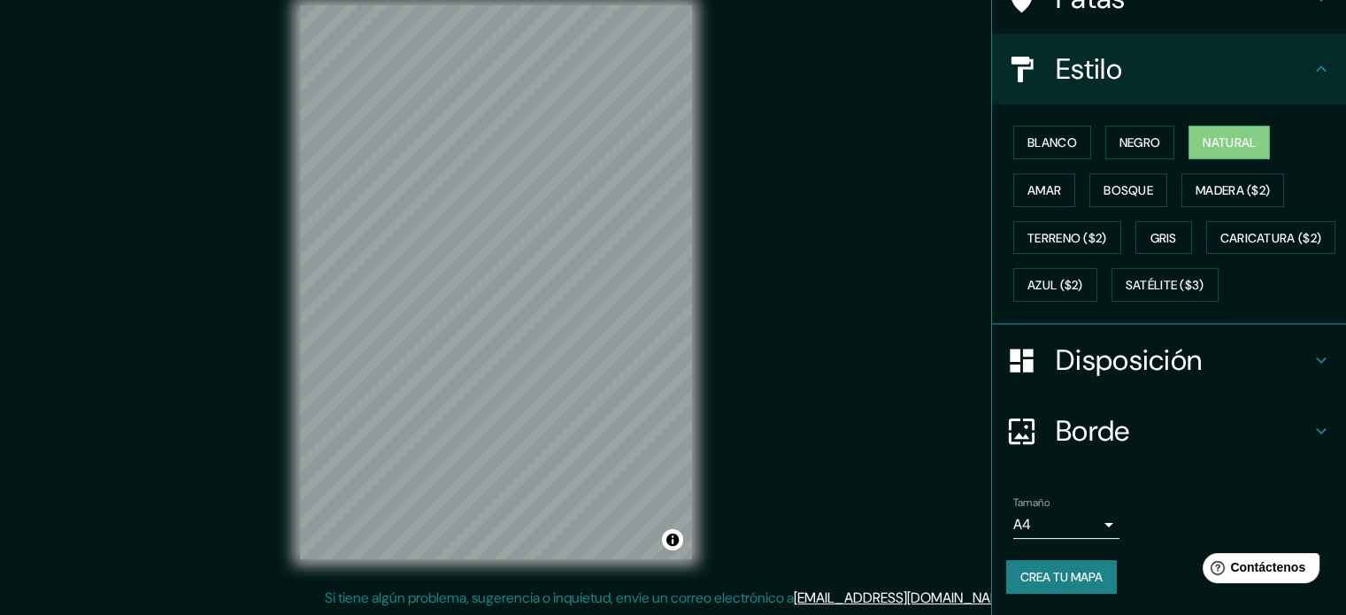
click at [1143, 379] on font "Disposición" at bounding box center [1129, 360] width 146 height 37
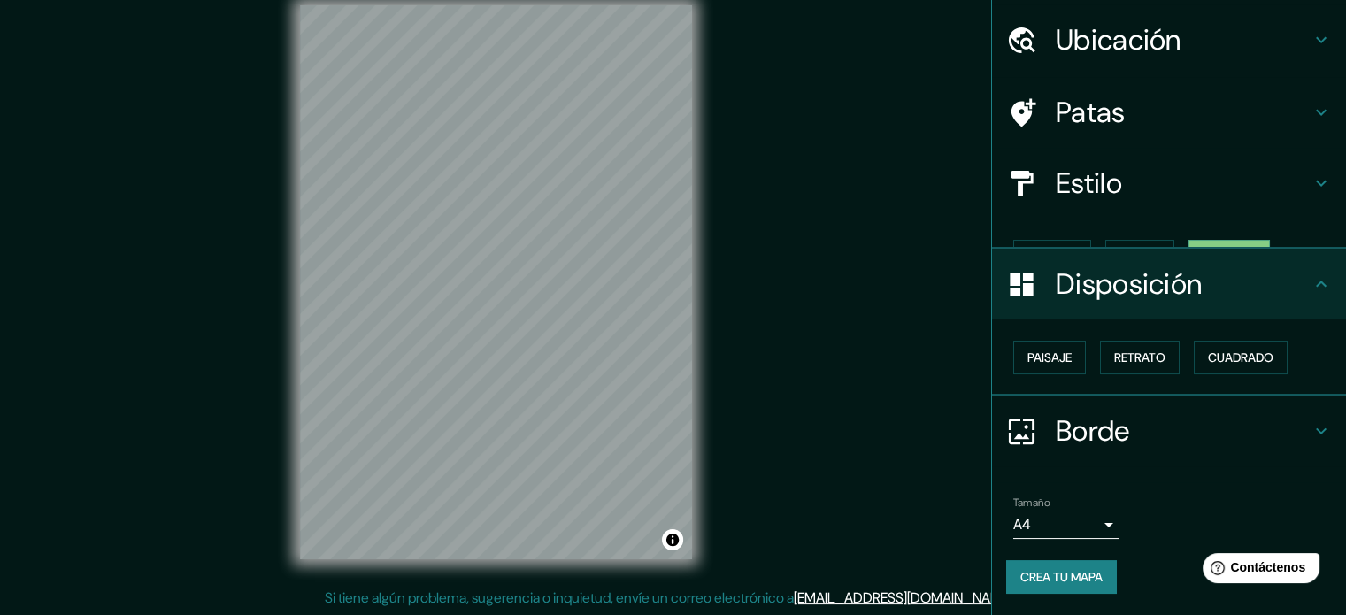
scroll to position [21, 0]
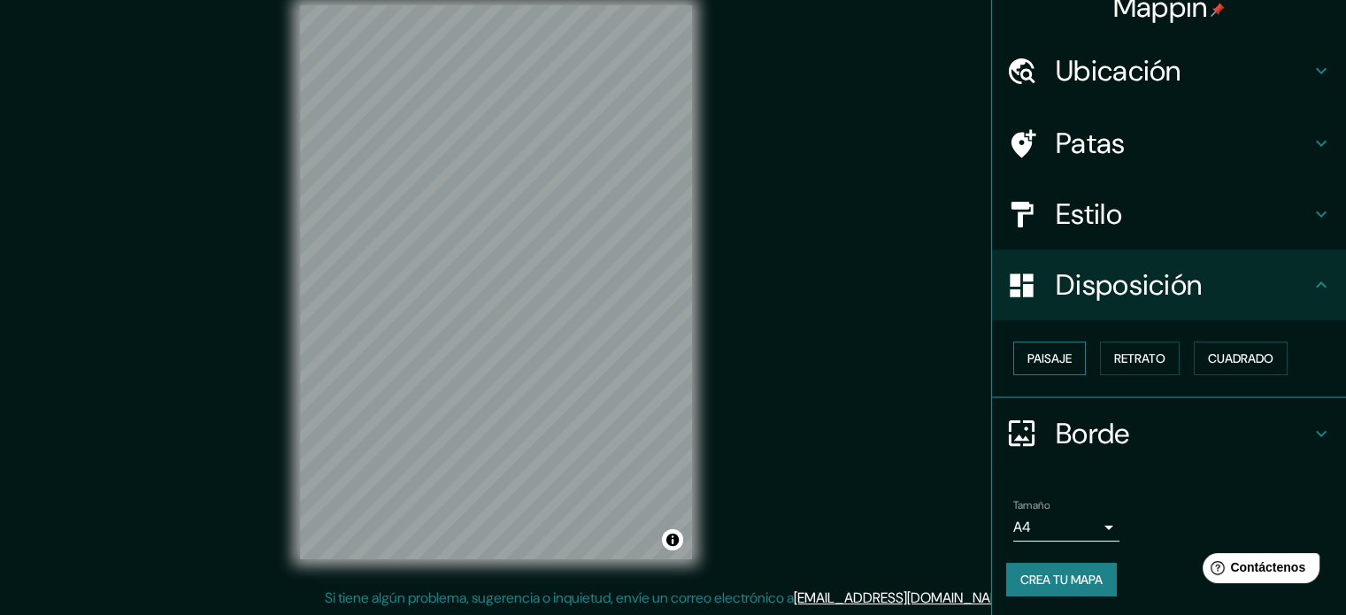
click at [1053, 353] on font "Paisaje" at bounding box center [1049, 358] width 44 height 16
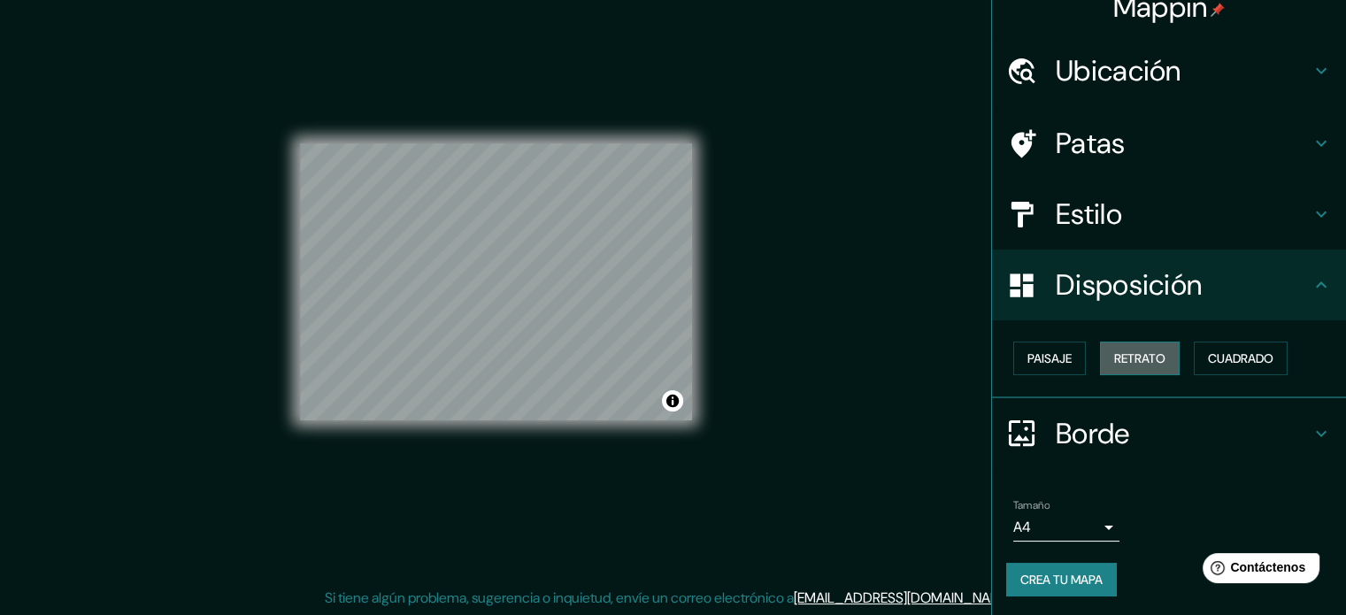
click at [1114, 353] on font "Retrato" at bounding box center [1139, 358] width 51 height 16
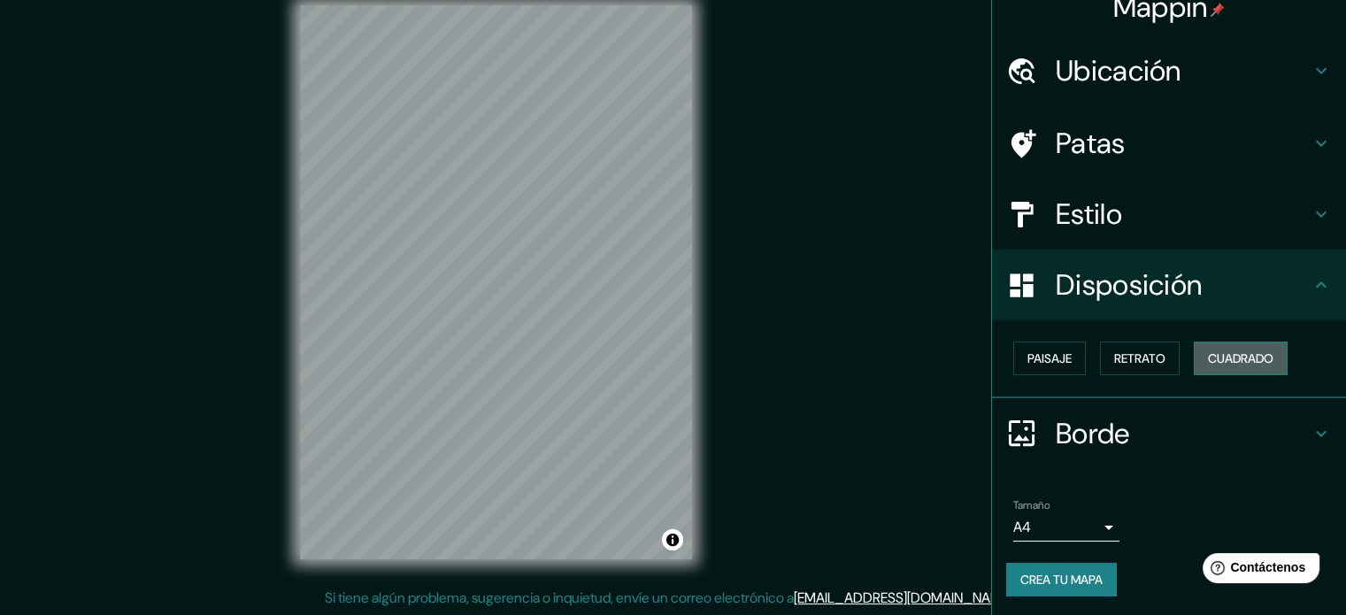
click at [1252, 353] on font "Cuadrado" at bounding box center [1240, 358] width 65 height 16
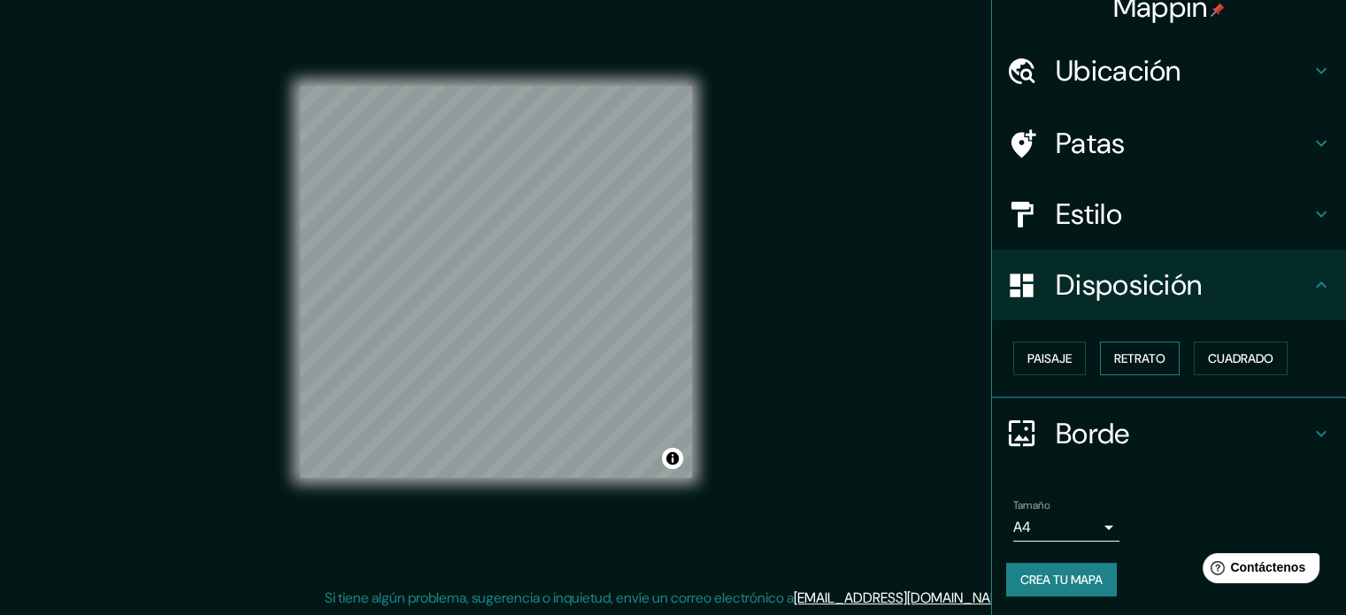
click at [1134, 355] on font "Retrato" at bounding box center [1139, 358] width 51 height 16
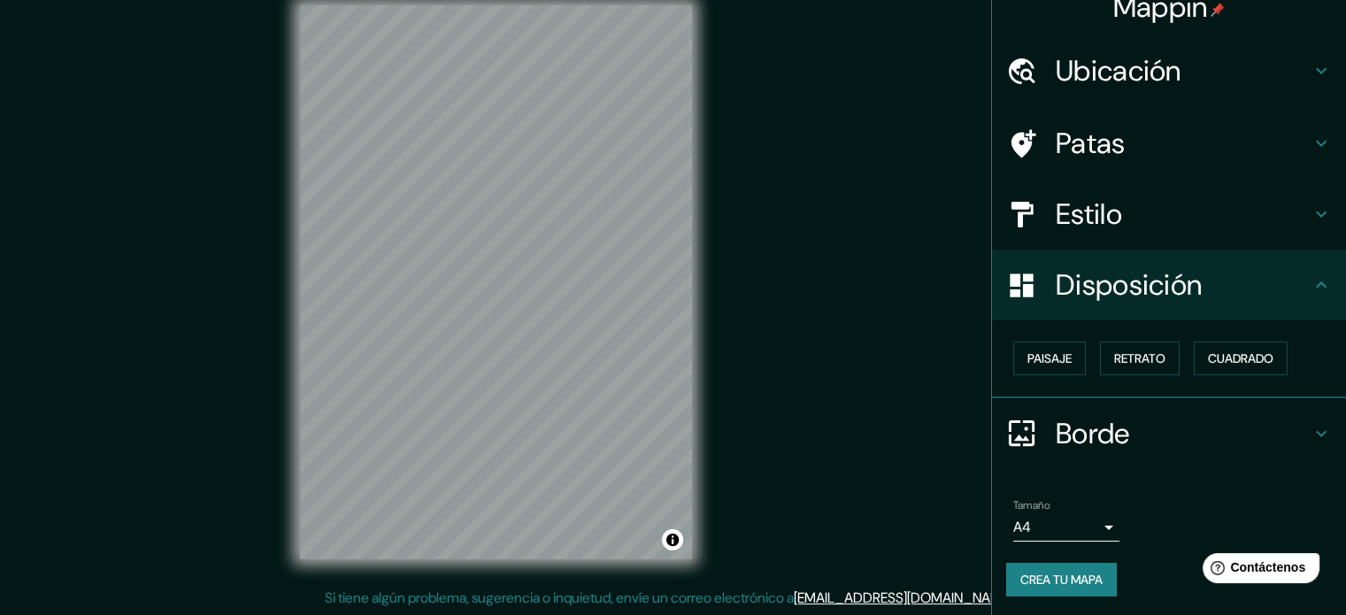
click at [1047, 536] on body "Mappin Ubicación Estocolmo, condado de Estocolmo, Suecia Estocolmo condado de E…" at bounding box center [673, 284] width 1346 height 615
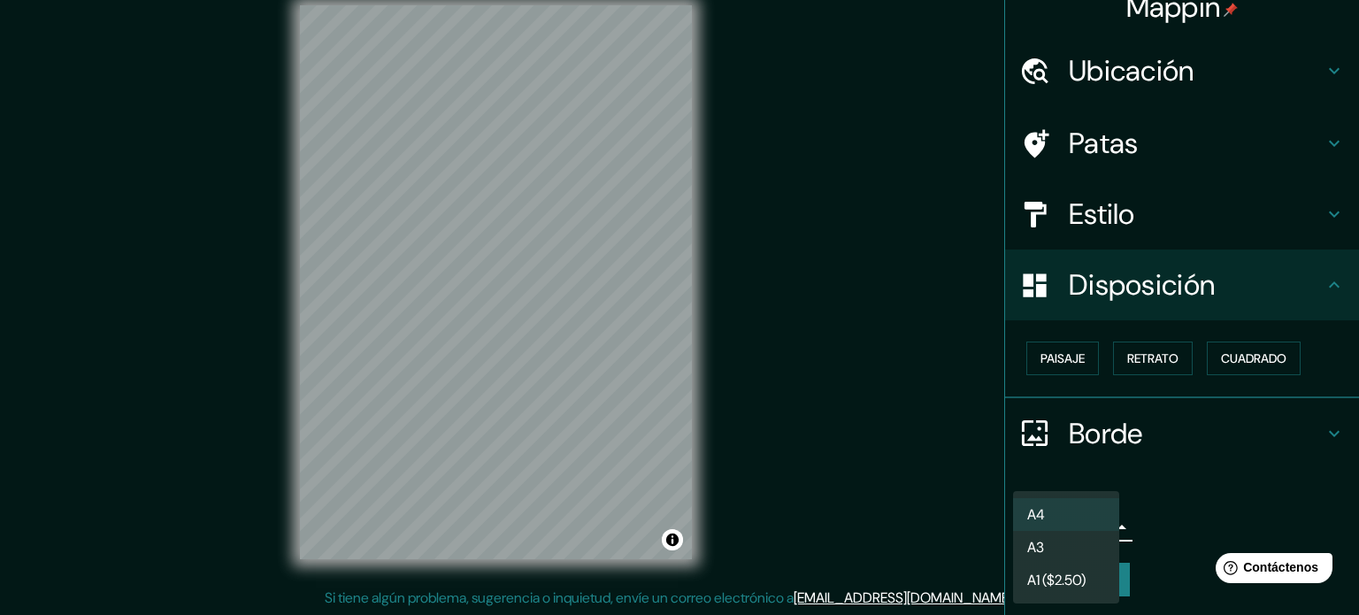
click at [1071, 512] on li "A4" at bounding box center [1066, 514] width 106 height 33
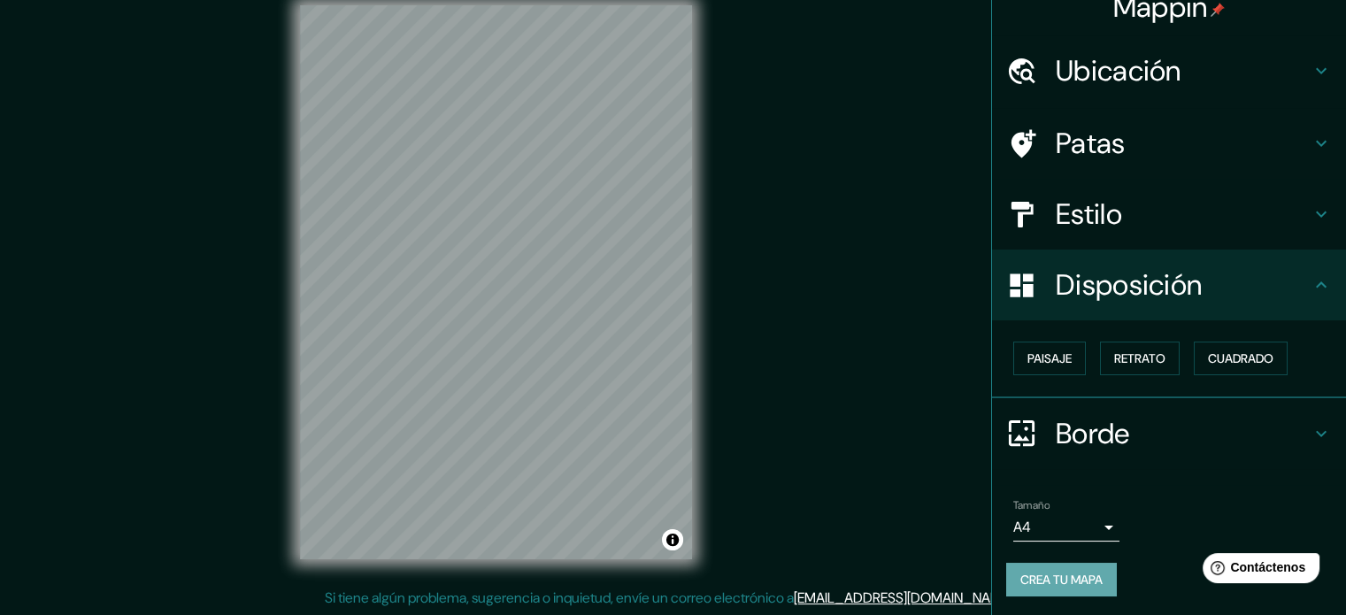
click at [1038, 578] on font "Crea tu mapa" at bounding box center [1061, 580] width 82 height 16
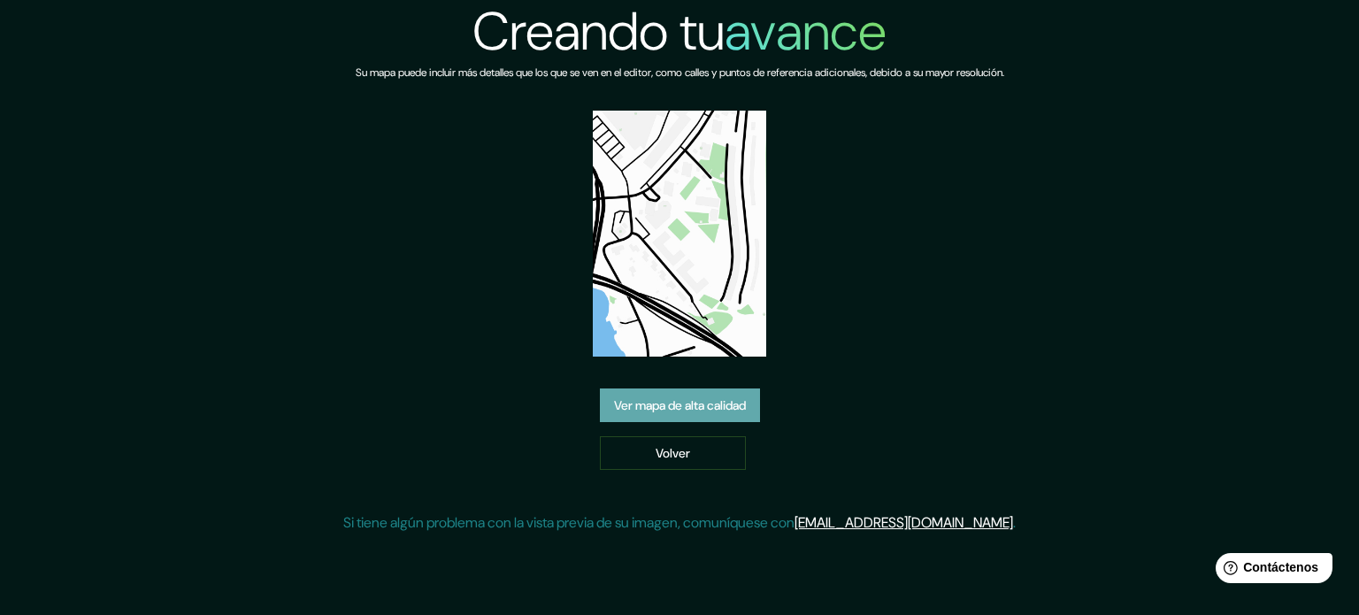
click at [733, 405] on font "Ver mapa de alta calidad" at bounding box center [680, 405] width 132 height 16
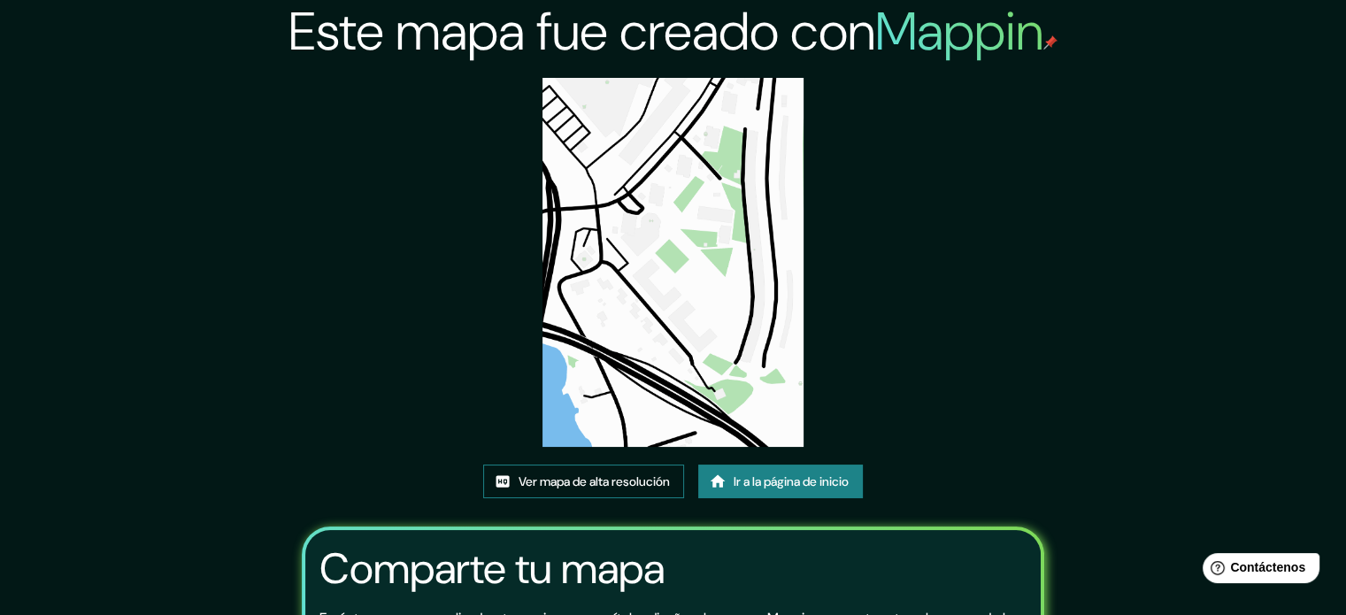
click at [620, 485] on font "Ver mapa de alta resolución" at bounding box center [594, 481] width 151 height 16
